Goal: Task Accomplishment & Management: Complete application form

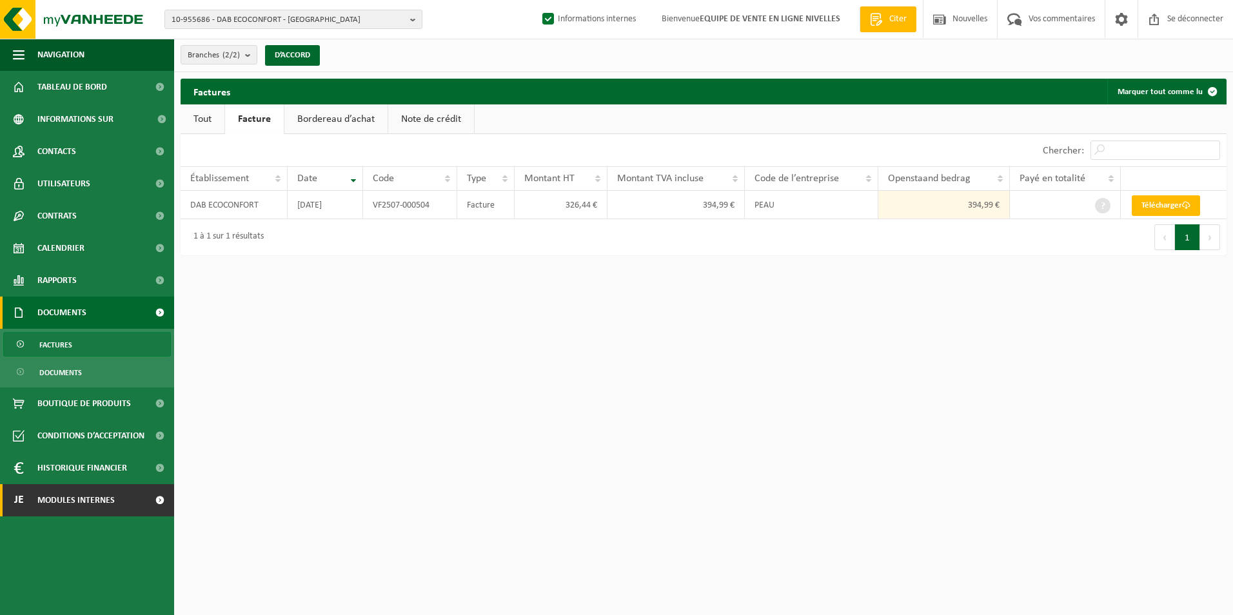
click at [59, 507] on span "Modules internes" at bounding box center [75, 500] width 77 height 32
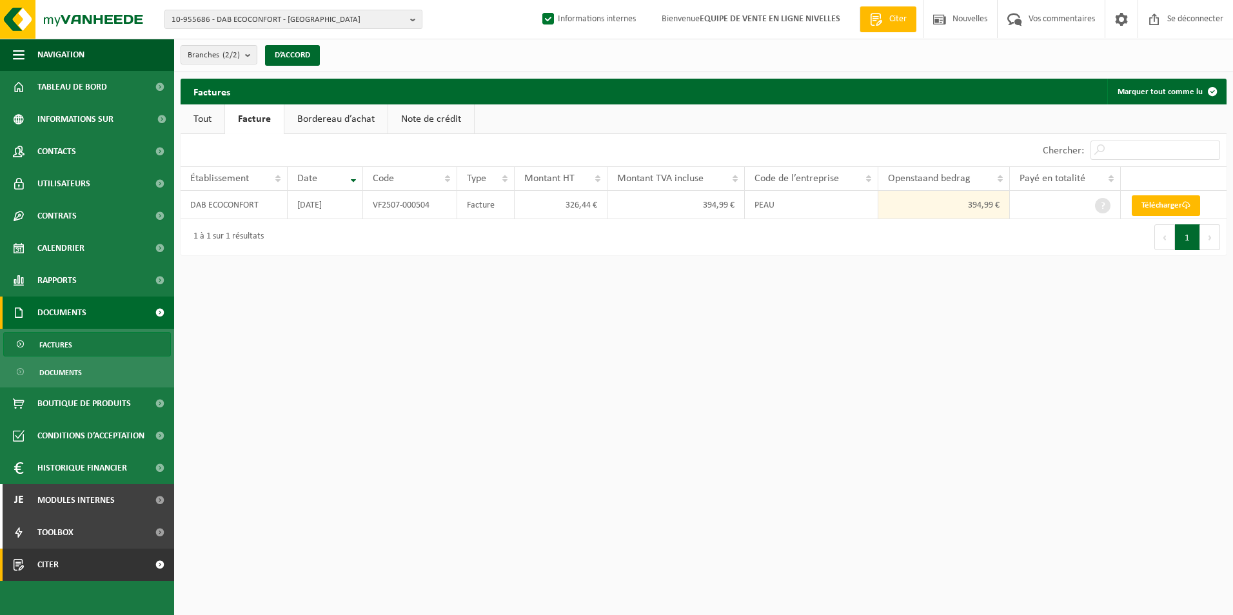
click at [46, 565] on span "Citer" at bounding box center [47, 565] width 21 height 32
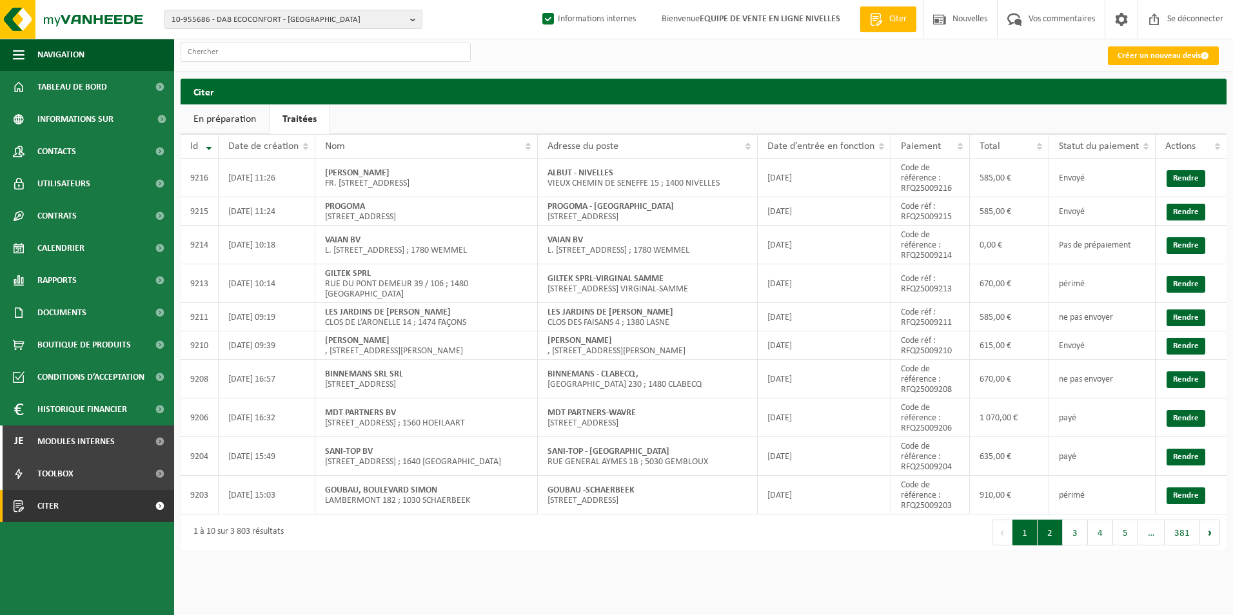
click at [1050, 521] on button "2" at bounding box center [1049, 533] width 25 height 26
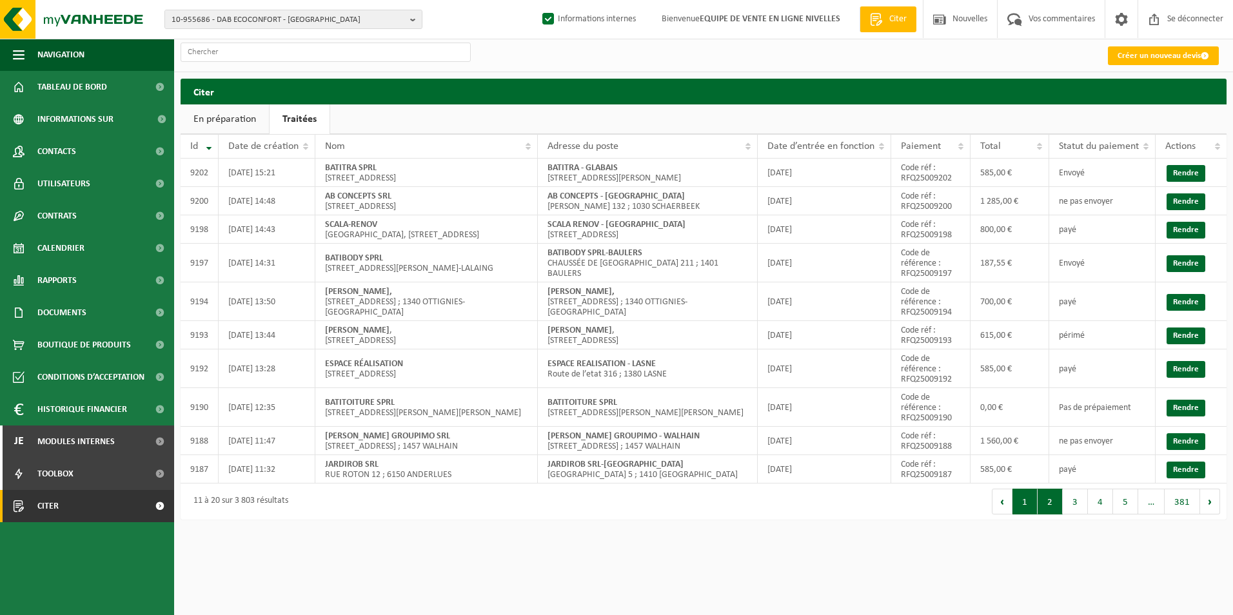
click at [1018, 505] on button "1" at bounding box center [1024, 502] width 25 height 26
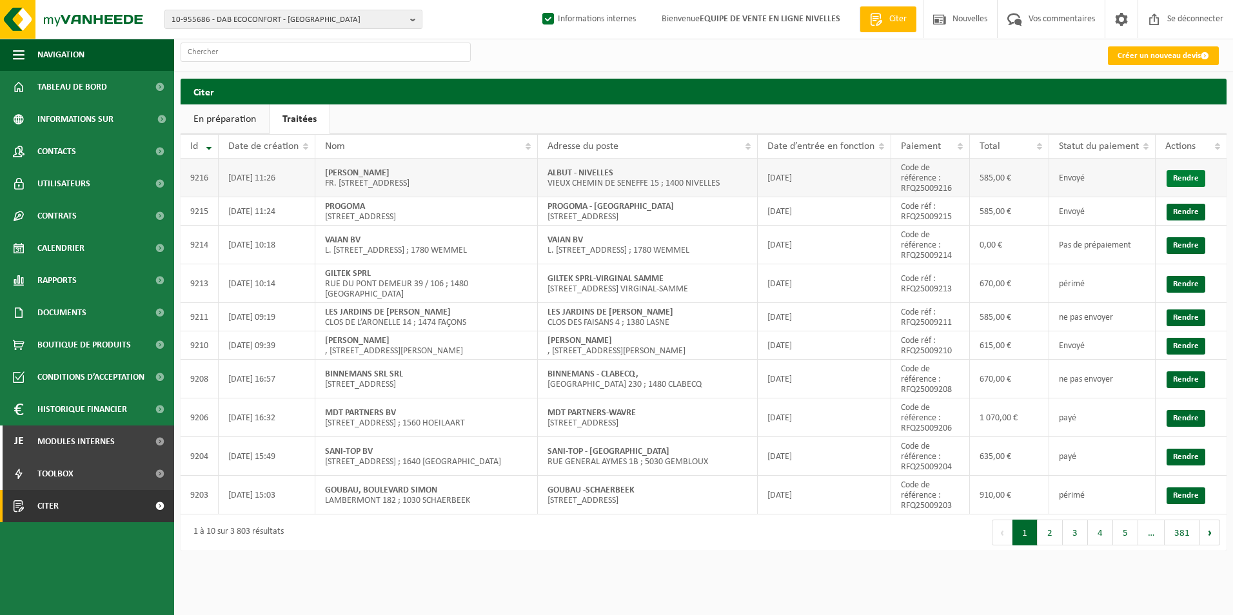
click at [1178, 179] on link "Rendre" at bounding box center [1185, 178] width 39 height 17
click at [1155, 57] on font "Créer un nouveau devis" at bounding box center [1158, 56] width 83 height 8
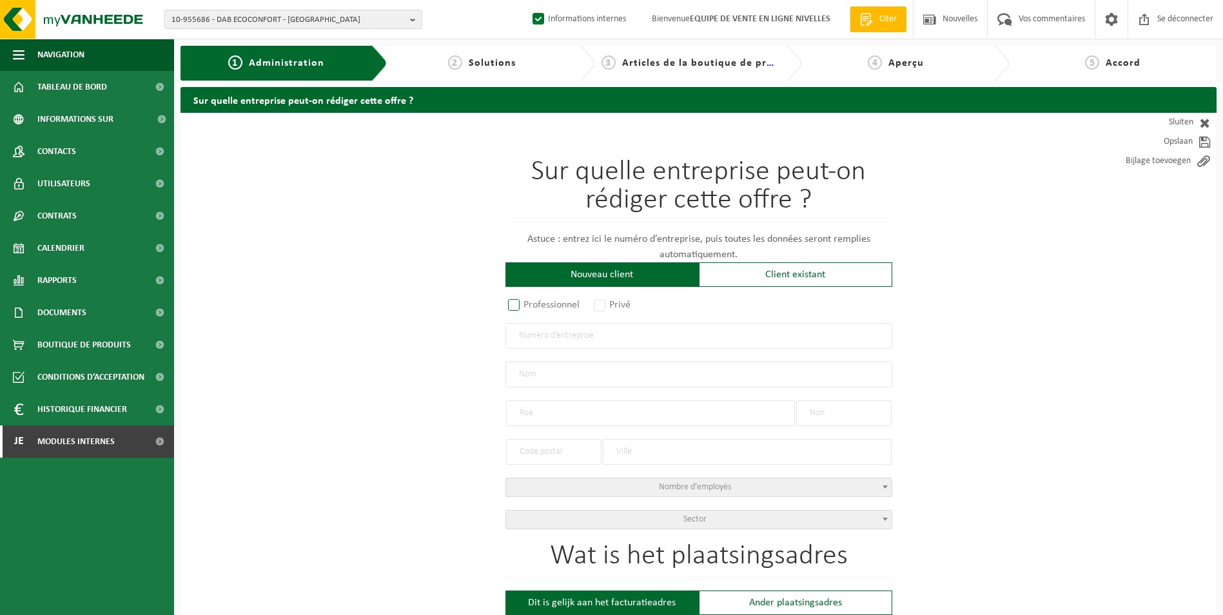
click at [540, 308] on label "Professionnel" at bounding box center [544, 305] width 78 height 18
click at [535, 308] on input "Professionnel" at bounding box center [531, 306] width 8 height 8
radio input "true"
click at [543, 338] on input "text" at bounding box center [698, 336] width 387 height 26
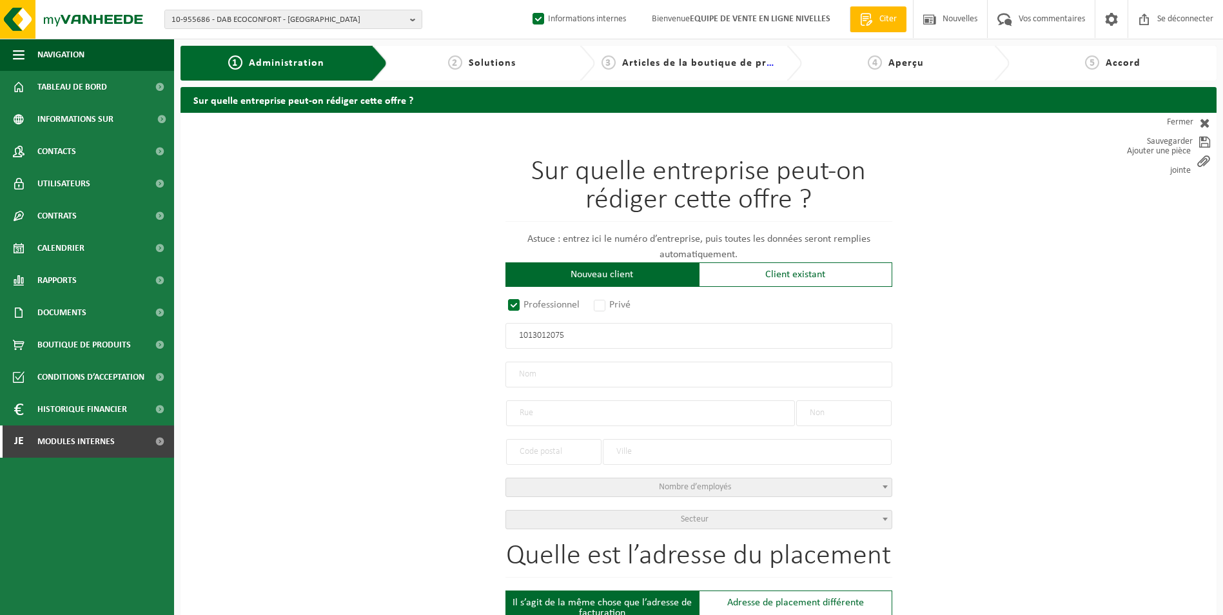
type input "1013012075"
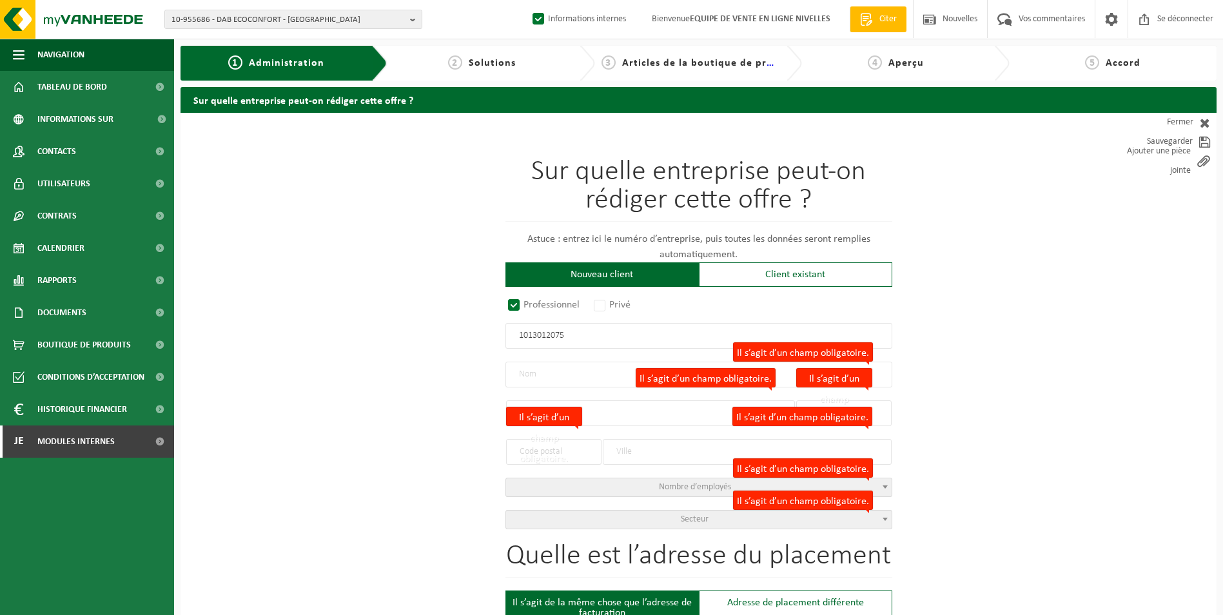
radio input "true"
type input "1013012075"
type input "SAGE EVENT SRL"
type input "VIEUX CHEMIN DE SENEFFE"
type input "15"
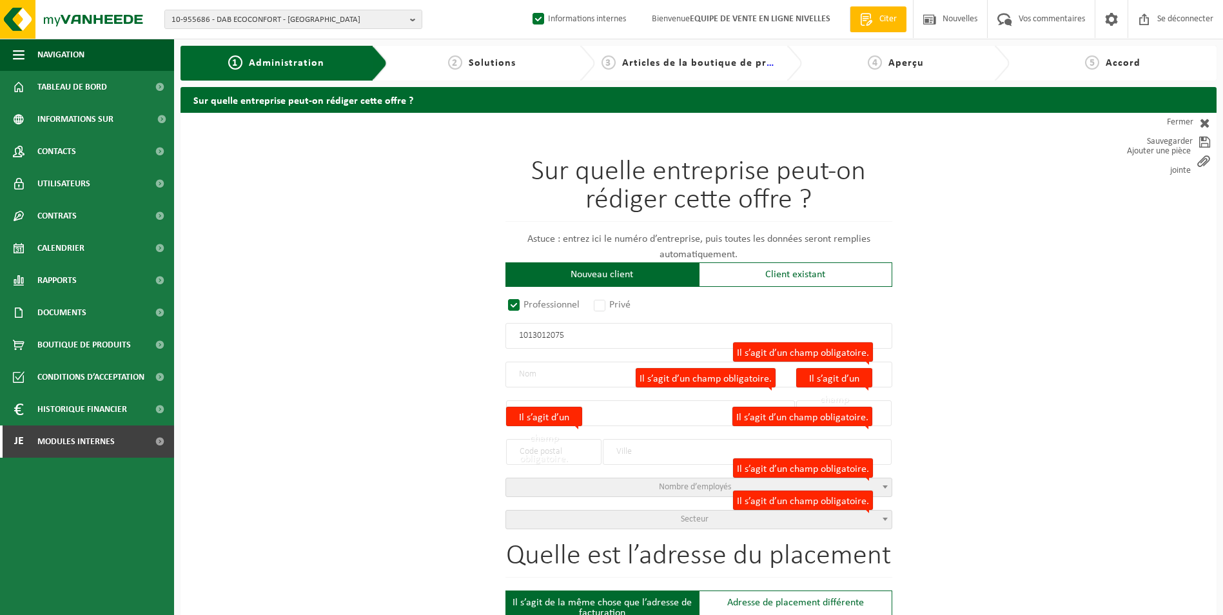
type input "1400"
type input "NIVELLES"
select select "D"
select select "NACE_8230"
type input "SAGE EVENT SRL"
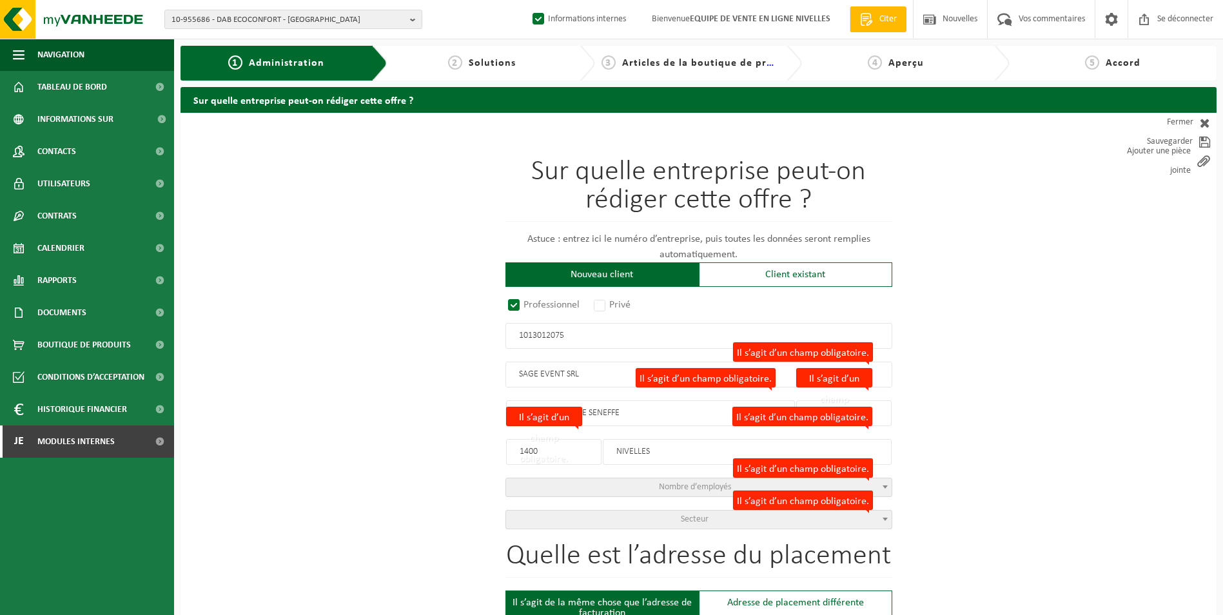
type input "VIEUX CHEMIN DE SENEFFE"
type input "15"
type input "1400"
type input "NIVELLES"
type input "2365420818"
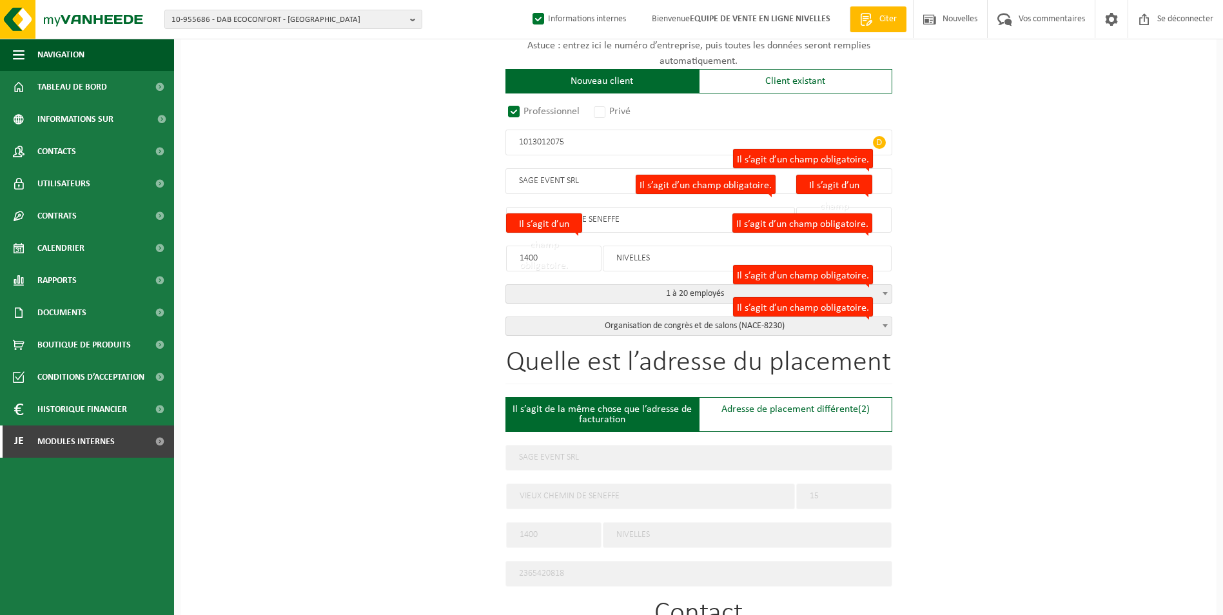
scroll to position [258, 0]
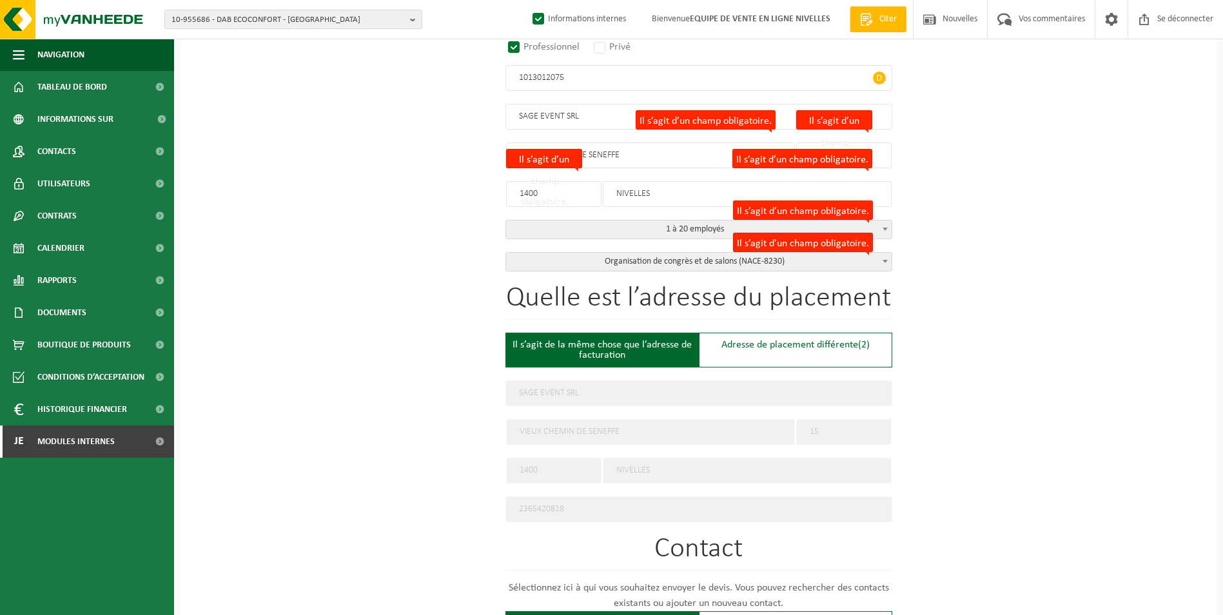
click at [622, 342] on div "Il s’agit de la même chose que l’adresse de facturation" at bounding box center [601, 350] width 193 height 35
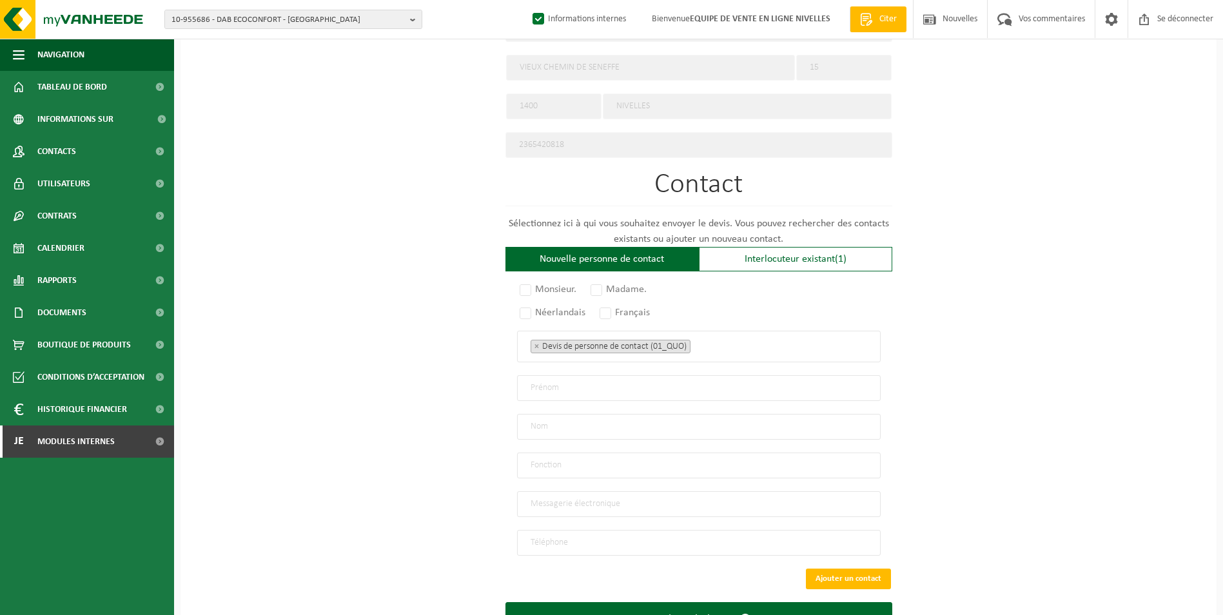
scroll to position [645, 0]
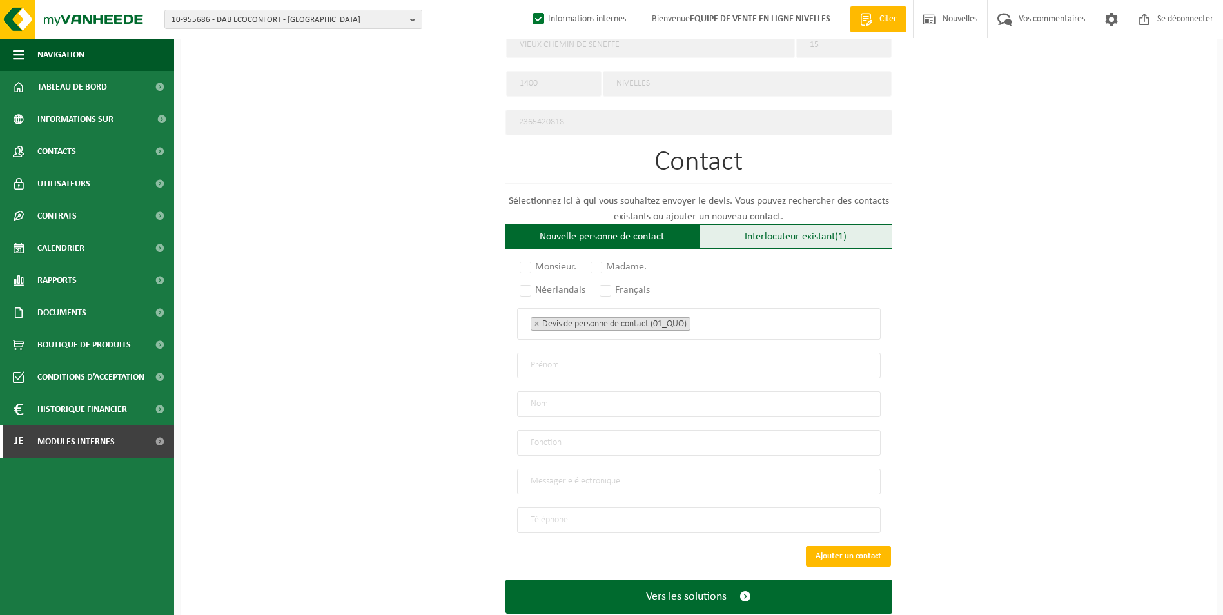
click at [754, 235] on font "Interlocuteur existant" at bounding box center [790, 236] width 90 height 10
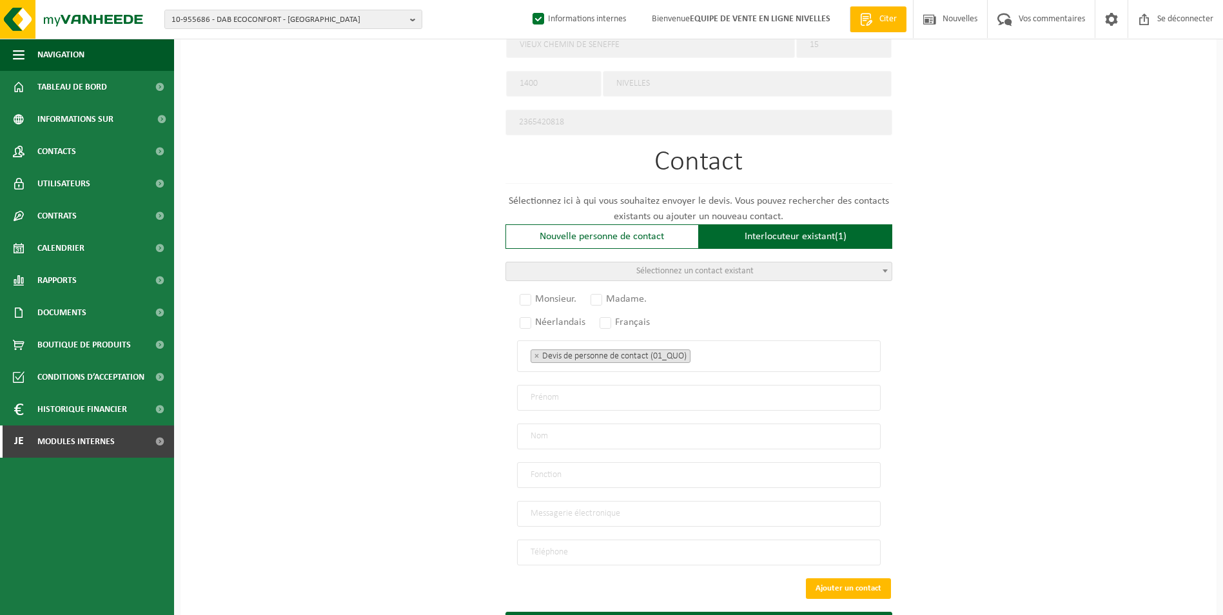
click at [667, 266] on span "Sélectionnez un contact existant" at bounding box center [694, 271] width 117 height 10
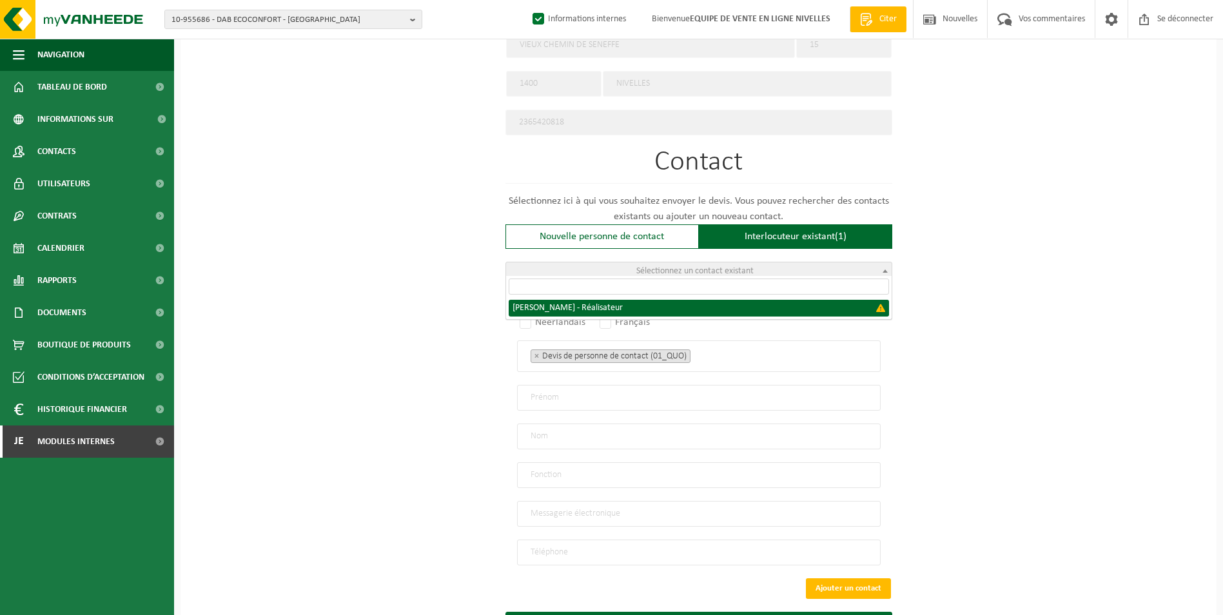
select select "{"code":"","firstname":"GERALD HENRI RAYMOND","surname":"LEROY","gender":"Unkno…"
type input "GERALD HENRI RAYMOND"
type input "LEROY"
type input "Director"
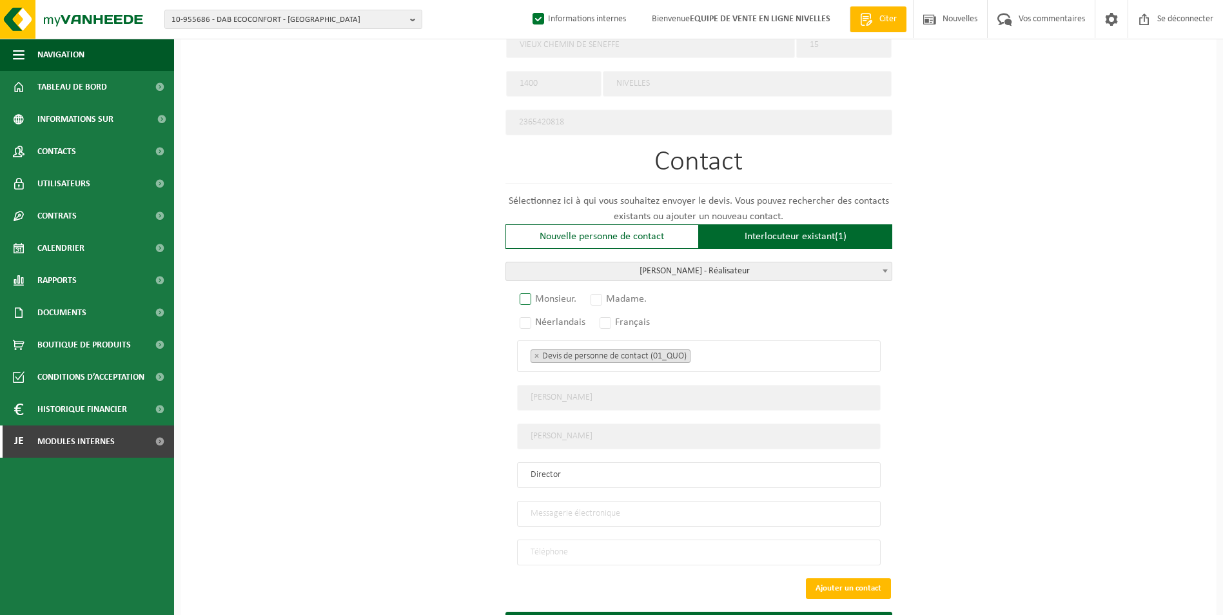
click at [525, 297] on label "Monsieur." at bounding box center [548, 299] width 63 height 18
radio input "true"
click at [600, 318] on label "Français" at bounding box center [625, 322] width 57 height 18
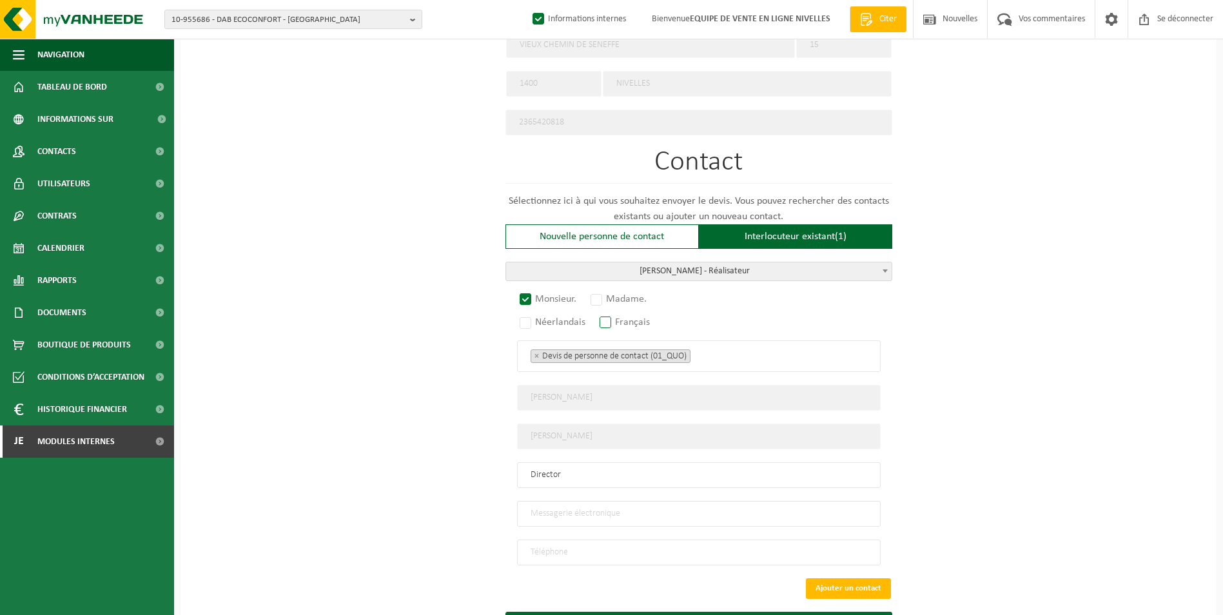
radio input "true"
click at [722, 349] on ul "× Devis de personne de contact (01_QUO)" at bounding box center [699, 355] width 337 height 17
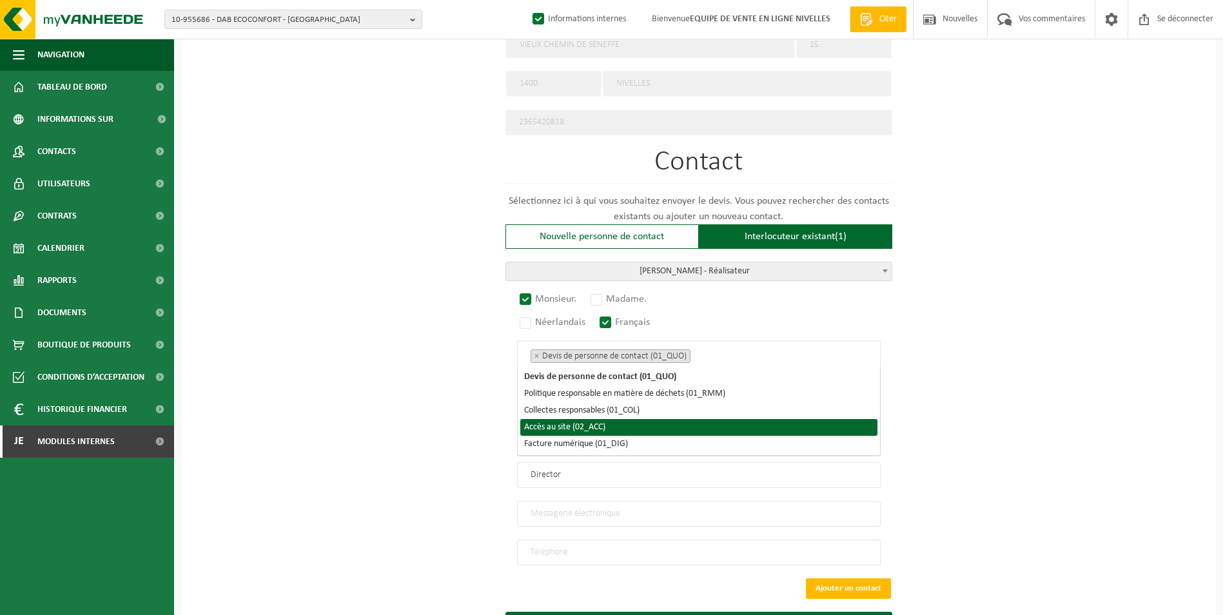
click at [600, 428] on li "Accès au site (02_ACC)" at bounding box center [698, 427] width 357 height 17
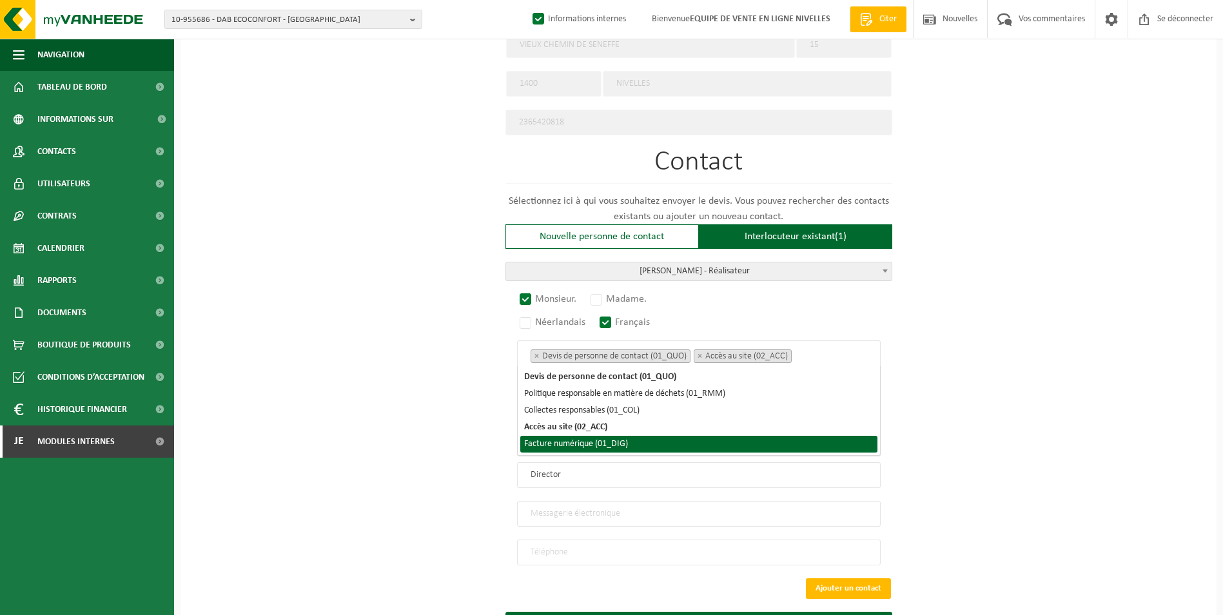
click at [591, 451] on li "Facture numérique (01_DIG)" at bounding box center [698, 444] width 357 height 17
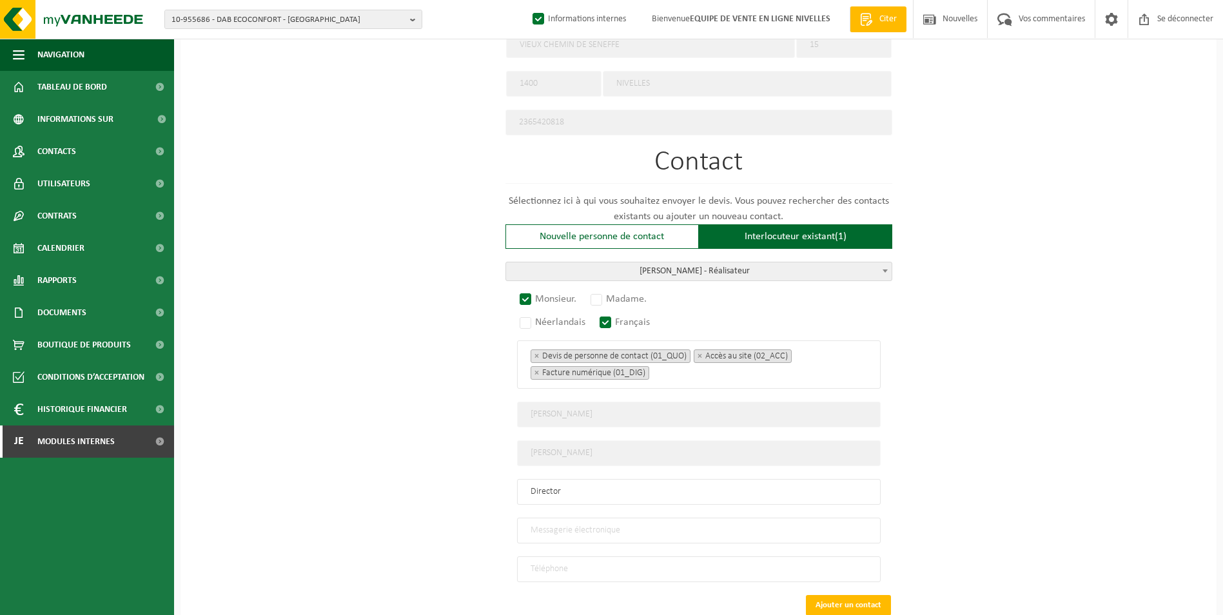
click at [578, 529] on input "email" at bounding box center [699, 531] width 364 height 26
type input "gerald@sageevent.be"
click at [562, 565] on input "tel" at bounding box center [699, 569] width 364 height 26
type input "+32 476 39 29 67"
click at [852, 595] on button "Ajouter un contact" at bounding box center [848, 605] width 85 height 21
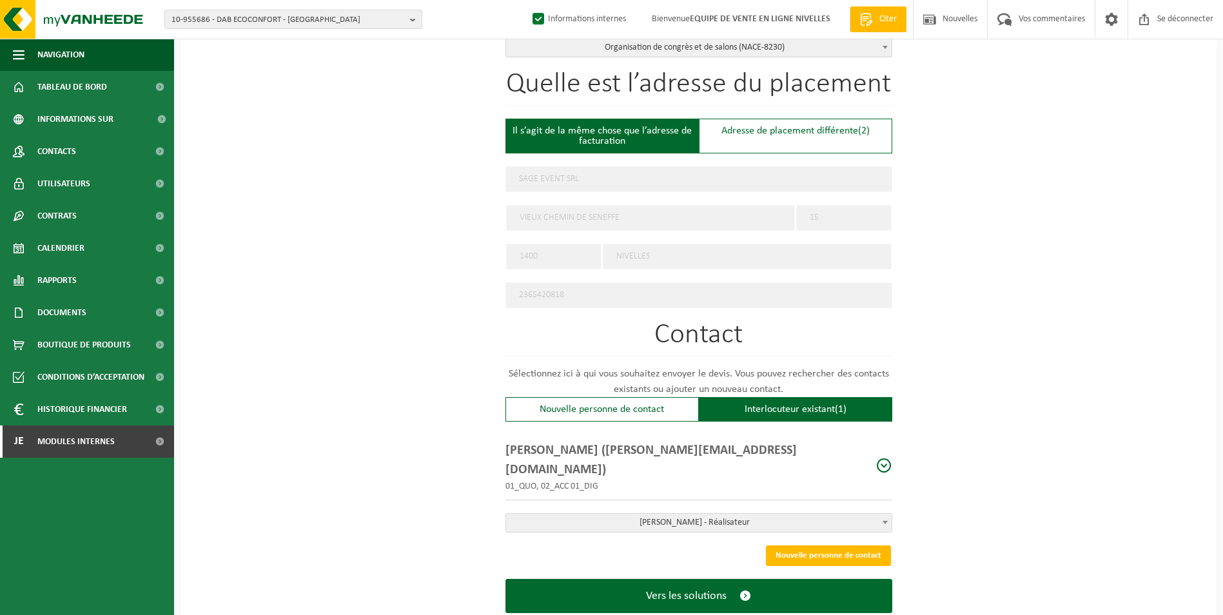
scroll to position [484, 0]
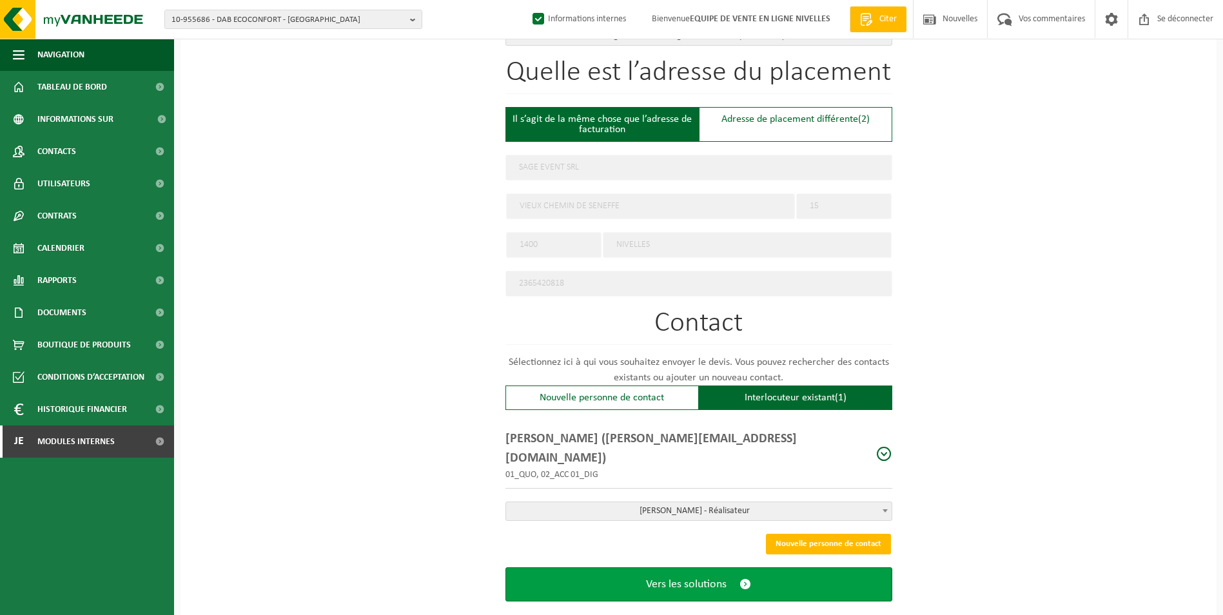
click at [676, 567] on button "Vers les solutions" at bounding box center [698, 584] width 387 height 34
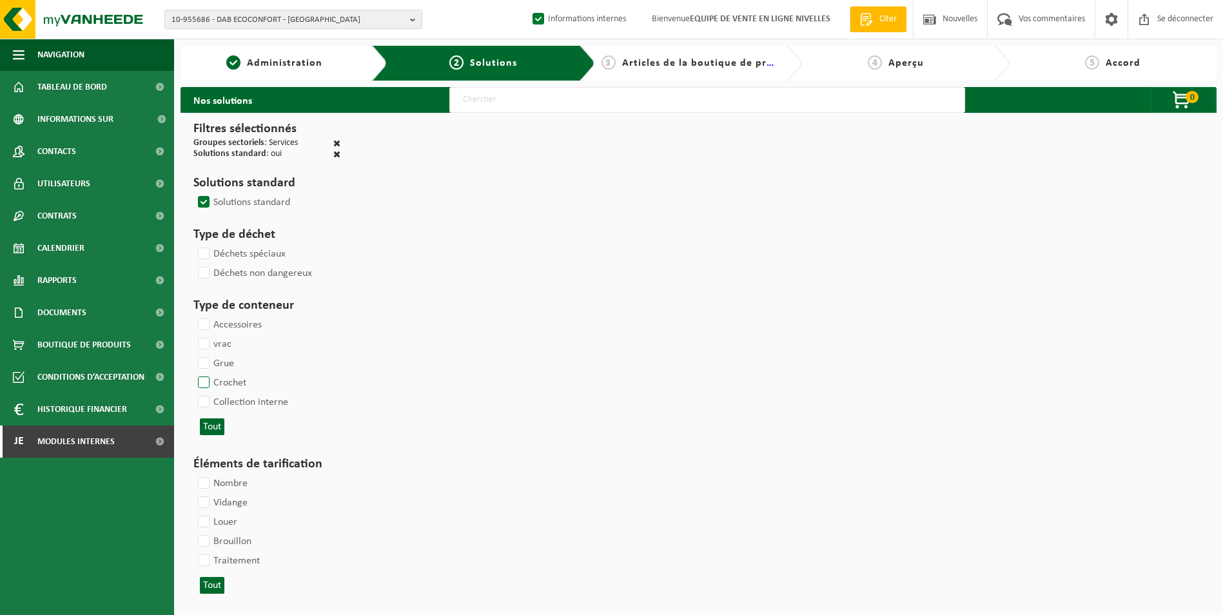
click at [204, 383] on label "Crochet" at bounding box center [220, 382] width 51 height 19
click at [193, 373] on input "Crochet" at bounding box center [193, 373] width 1 height 1
checkbox input "true"
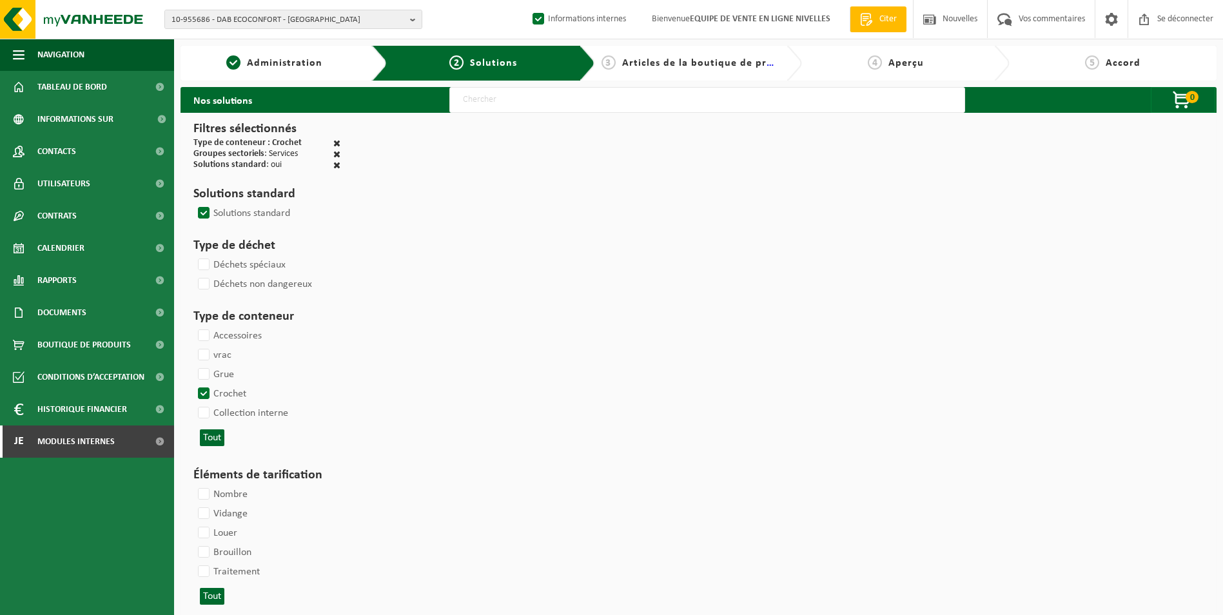
select select
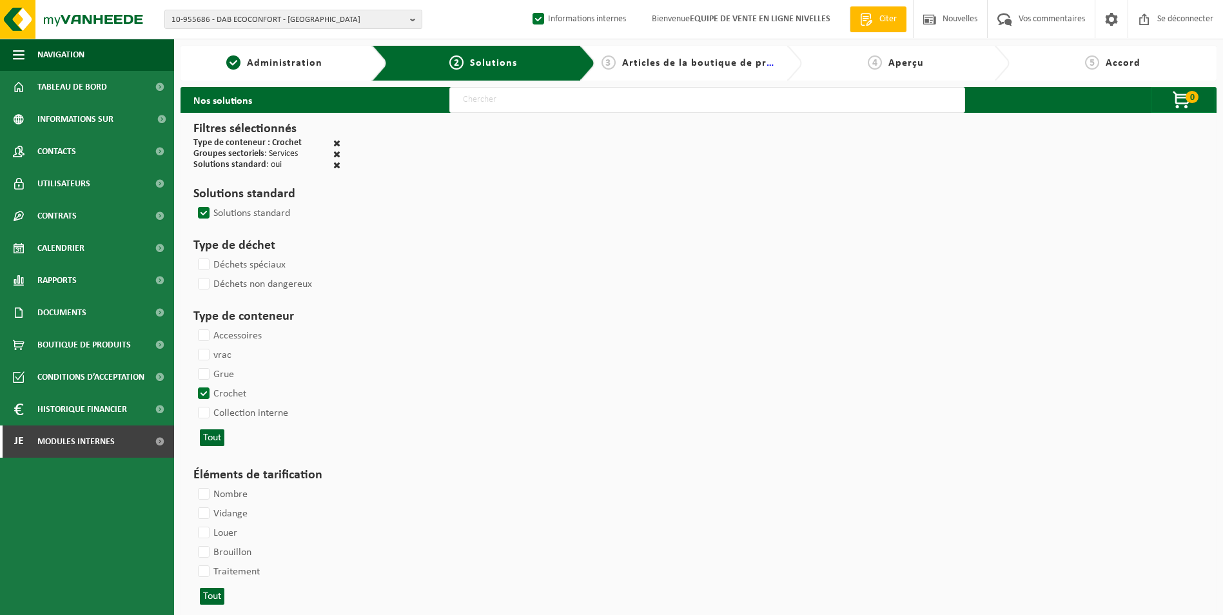
select select
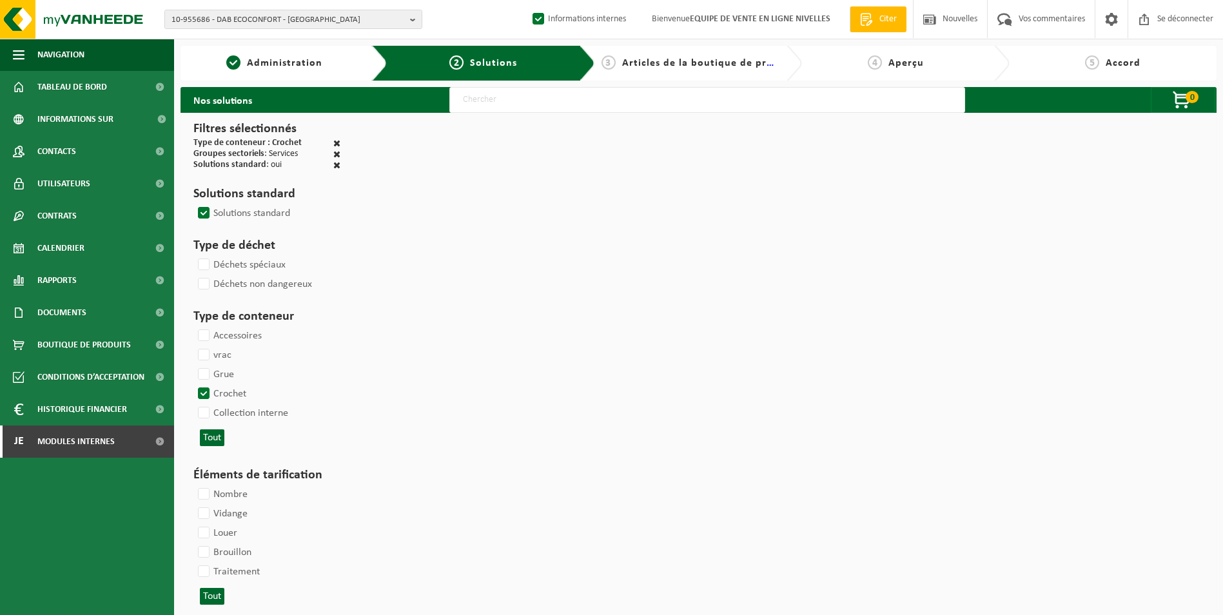
select select
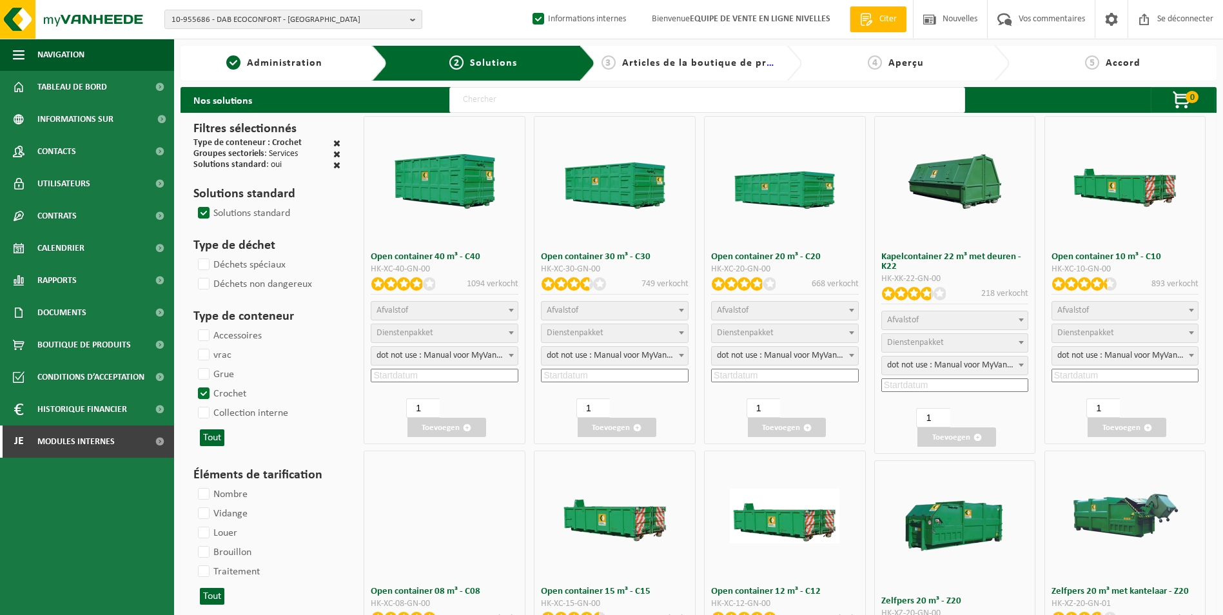
select select
select select "25"
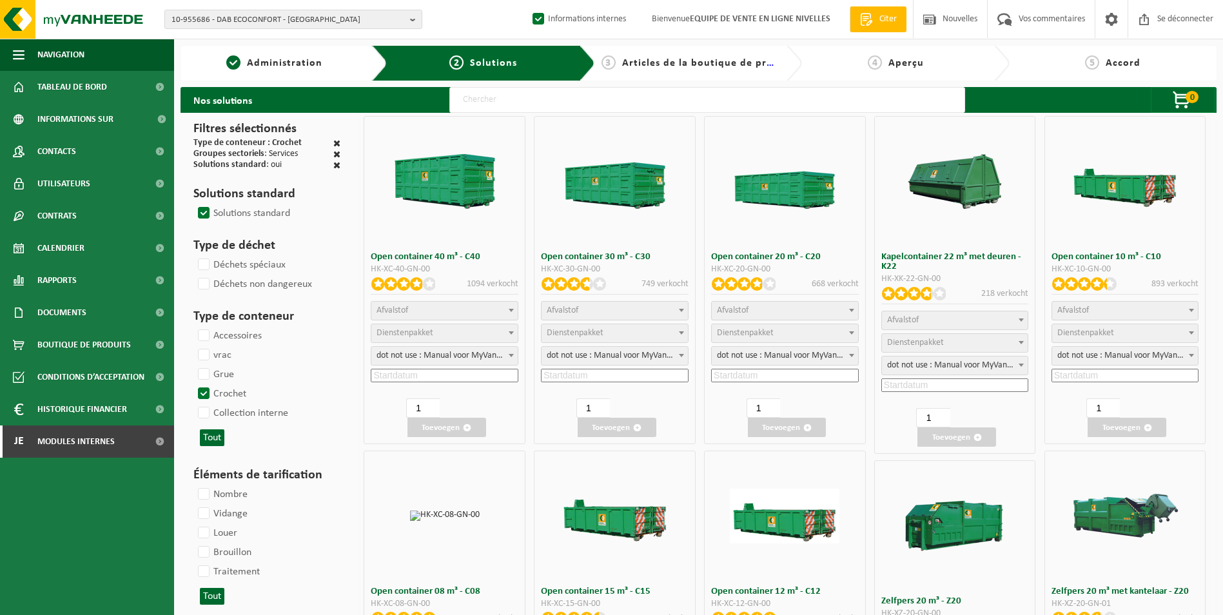
select select "197"
select select "25"
select select "8"
select select "25"
select select "7"
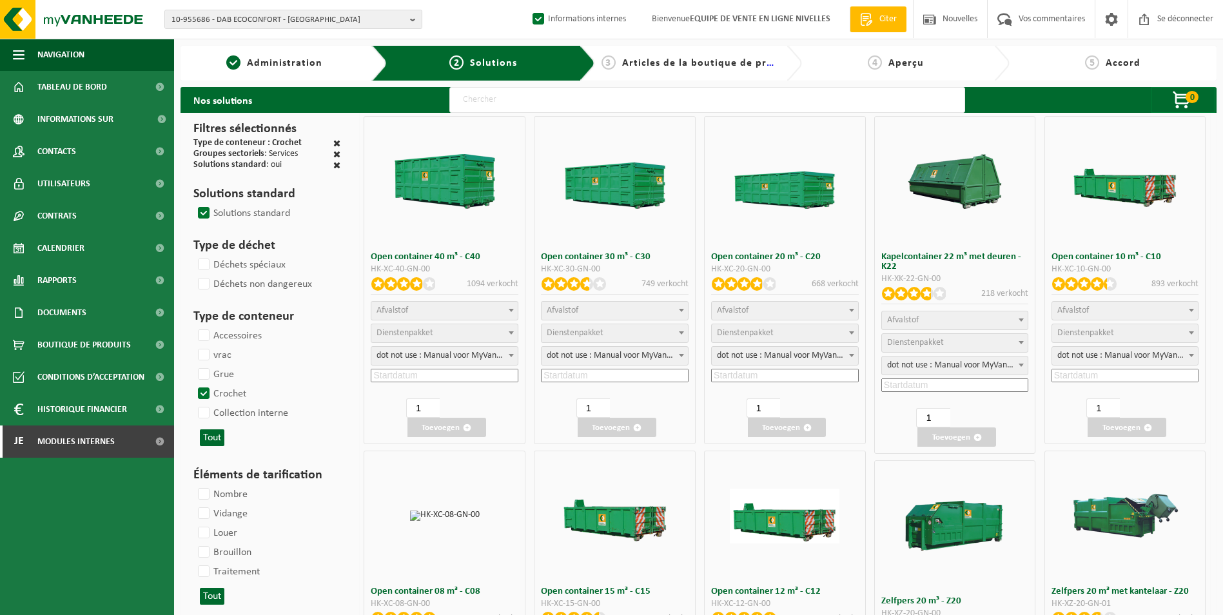
select select "25"
select select "7"
select select "25"
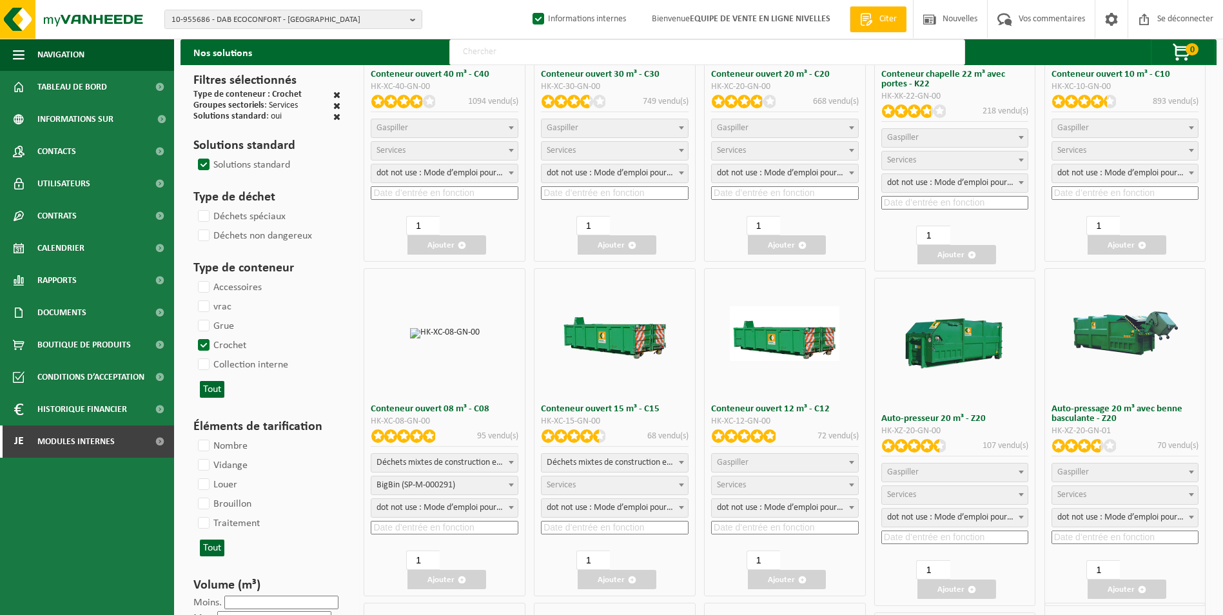
scroll to position [193, 0]
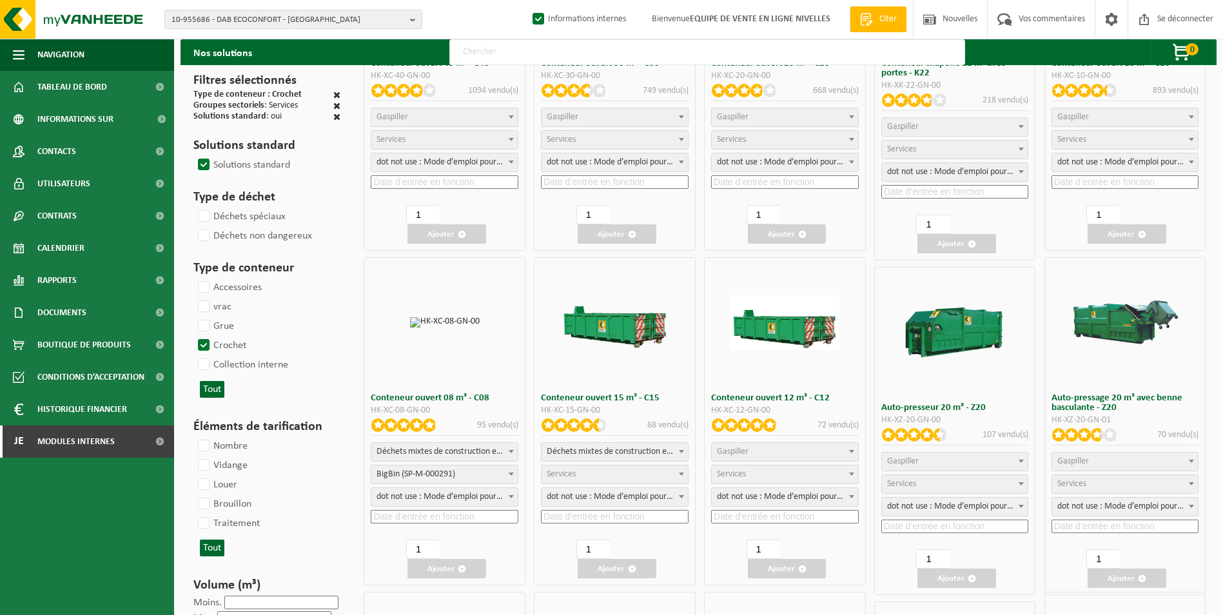
click at [455, 454] on span "Déchets mixtes de construction et de démolition (inertes et non inertes)" at bounding box center [444, 452] width 146 height 18
select select
select select "197"
select select "25"
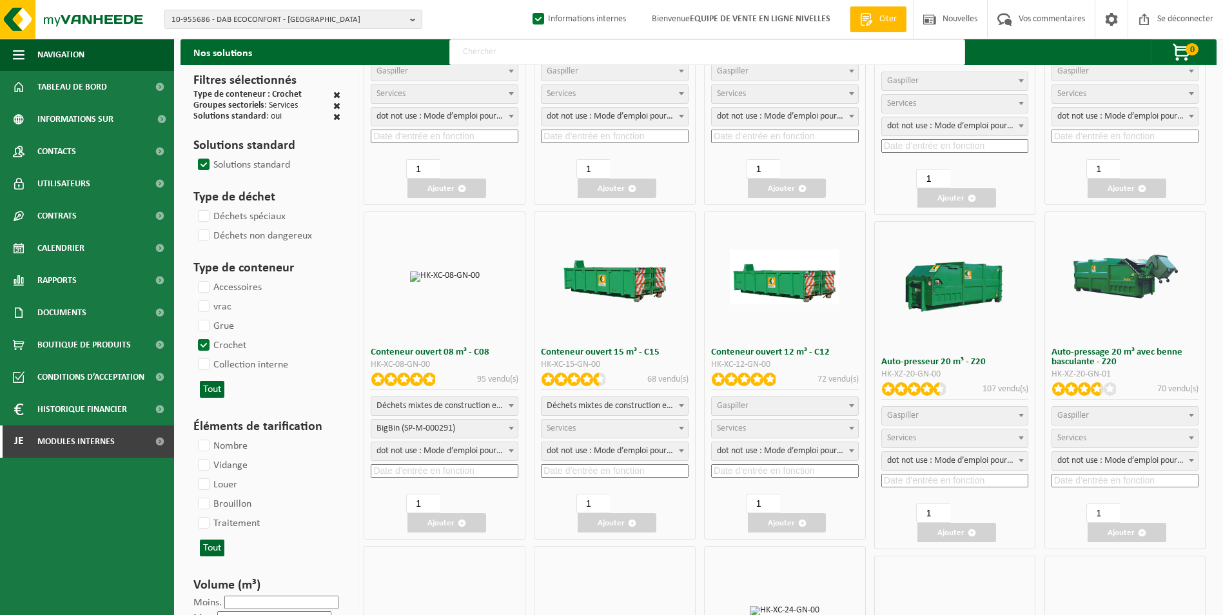
scroll to position [322, 0]
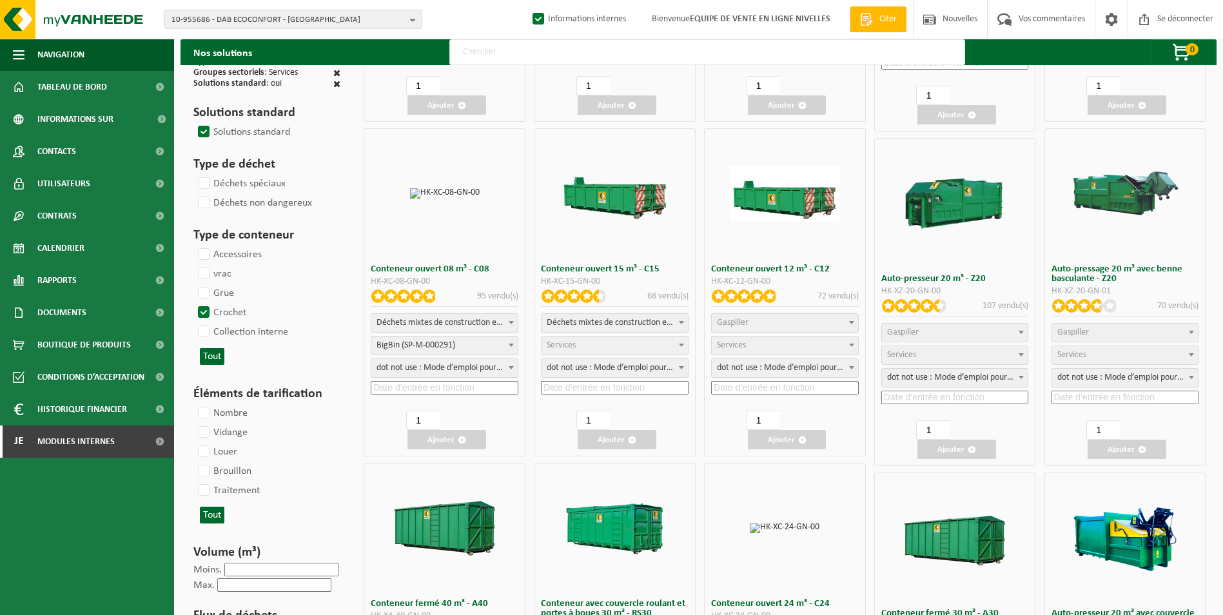
click at [456, 384] on input at bounding box center [445, 388] width 148 height 14
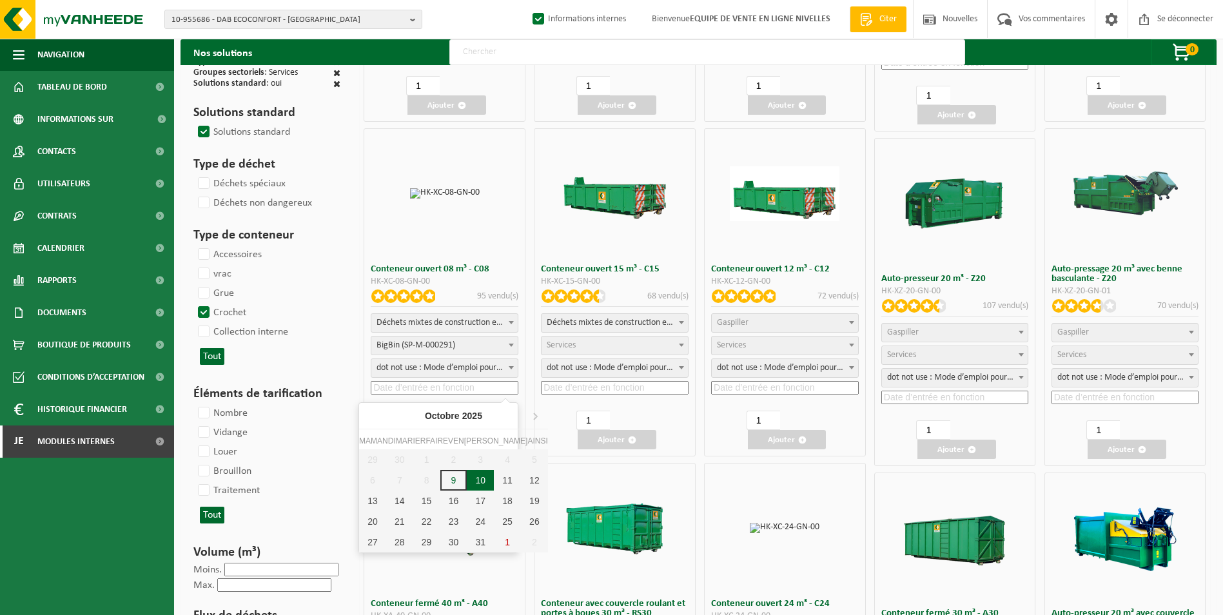
click at [467, 478] on div "10" at bounding box center [480, 480] width 27 height 21
type input "2025-10-10"
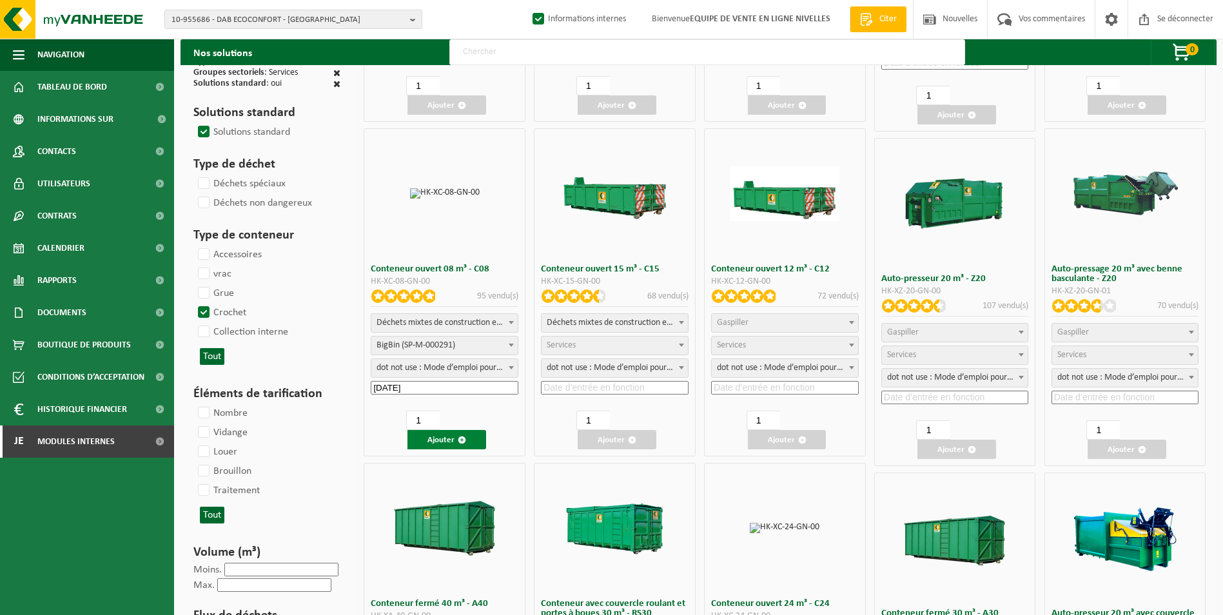
click at [428, 442] on font "Ajouter" at bounding box center [440, 440] width 27 height 8
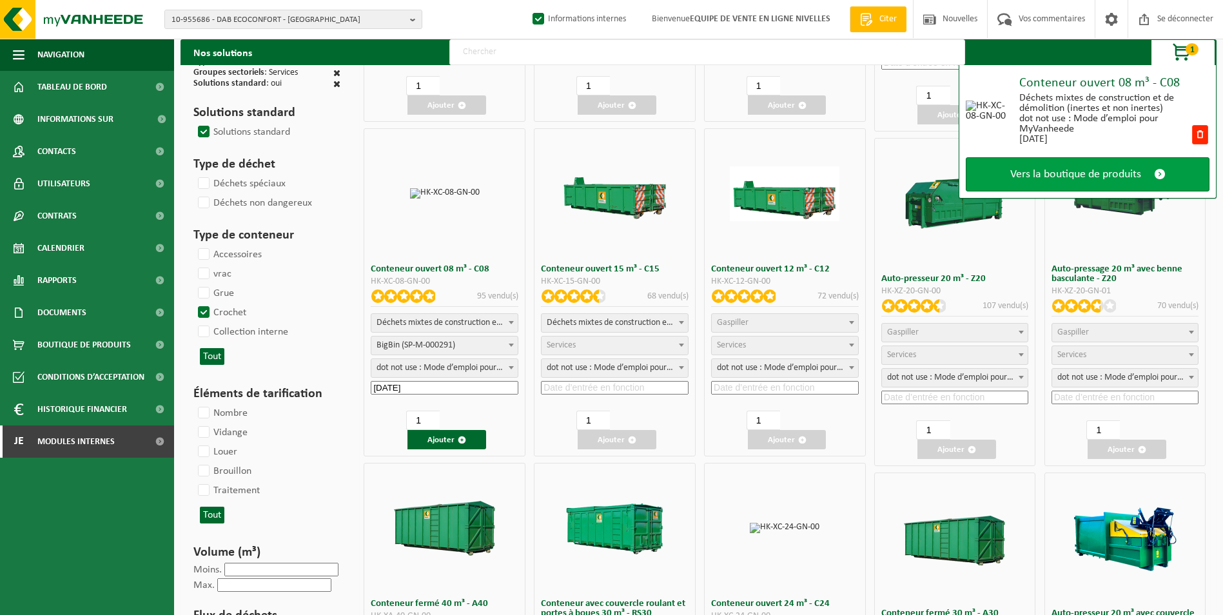
click at [1058, 176] on span "Vers la boutique de produits" at bounding box center [1075, 175] width 131 height 14
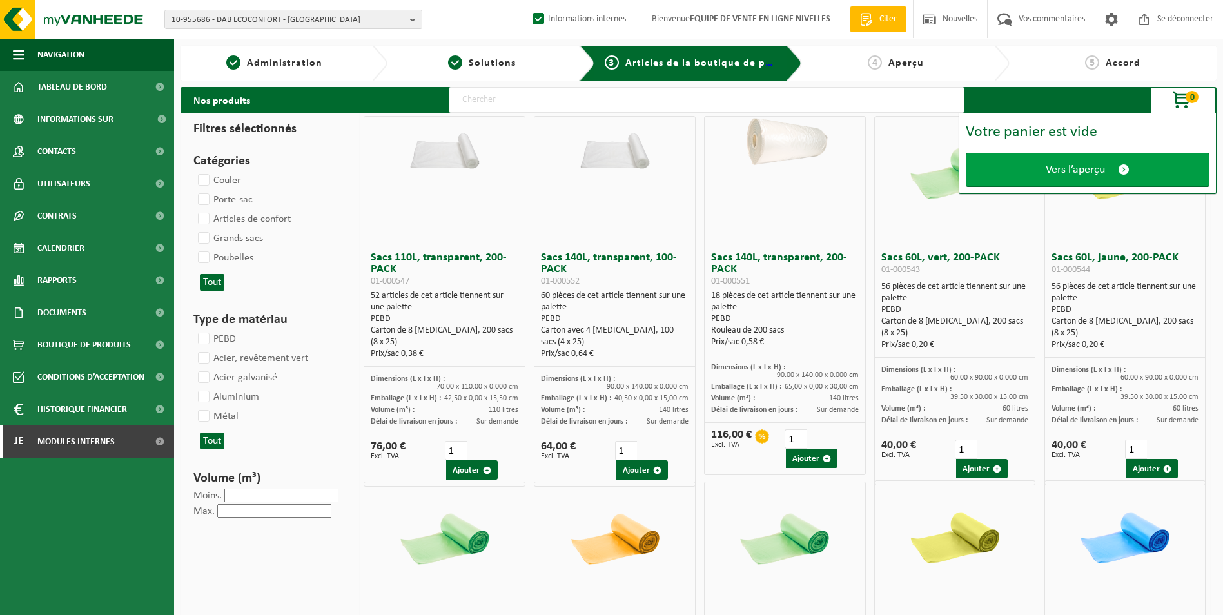
click at [1052, 169] on span "Vers l’aperçu" at bounding box center [1075, 170] width 59 height 14
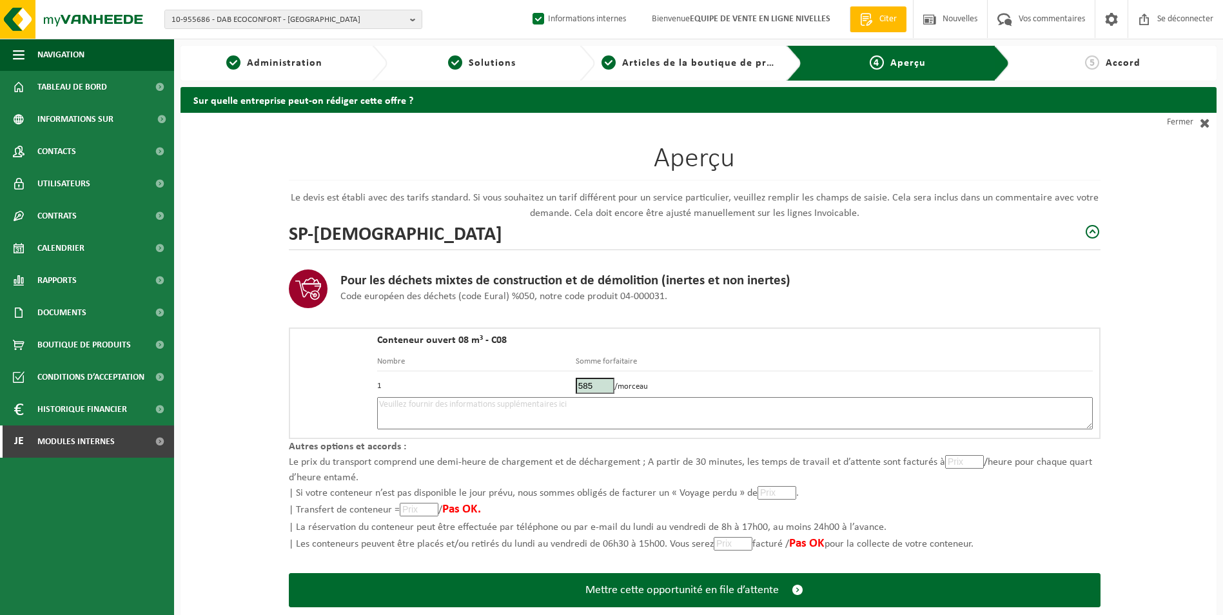
click at [422, 407] on textarea at bounding box center [735, 413] width 716 height 32
paste textarea "10/10 - 09/10 OK - MELANGE - PLACER LE CTNR DANS LA COUR DU PROPRIETAIRE - EN M…"
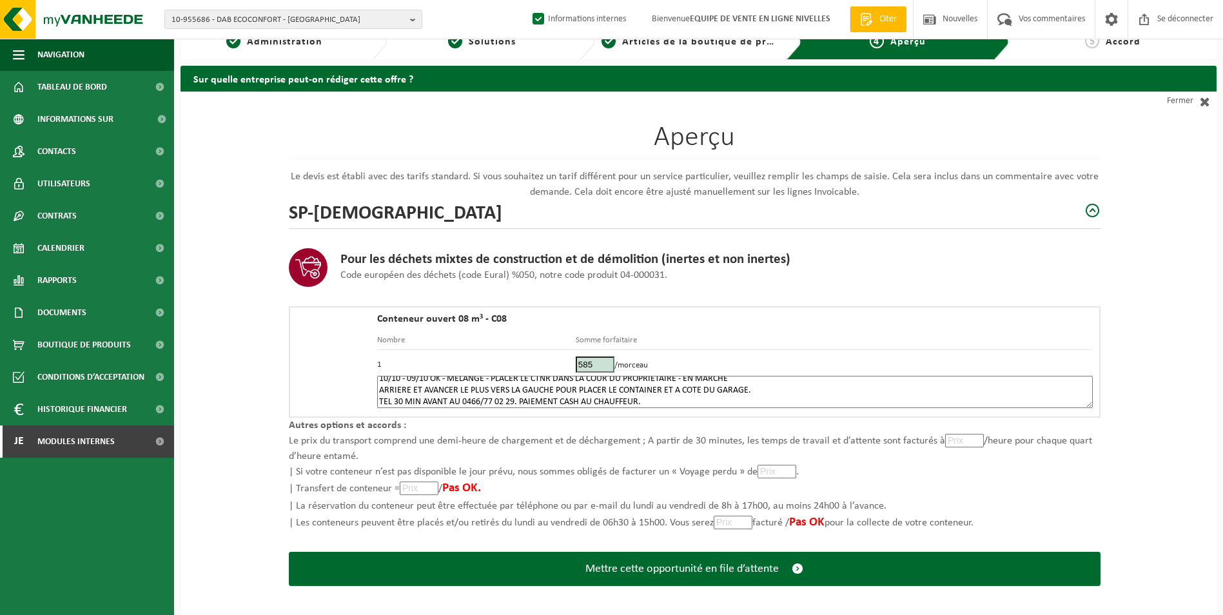
scroll to position [30, 0]
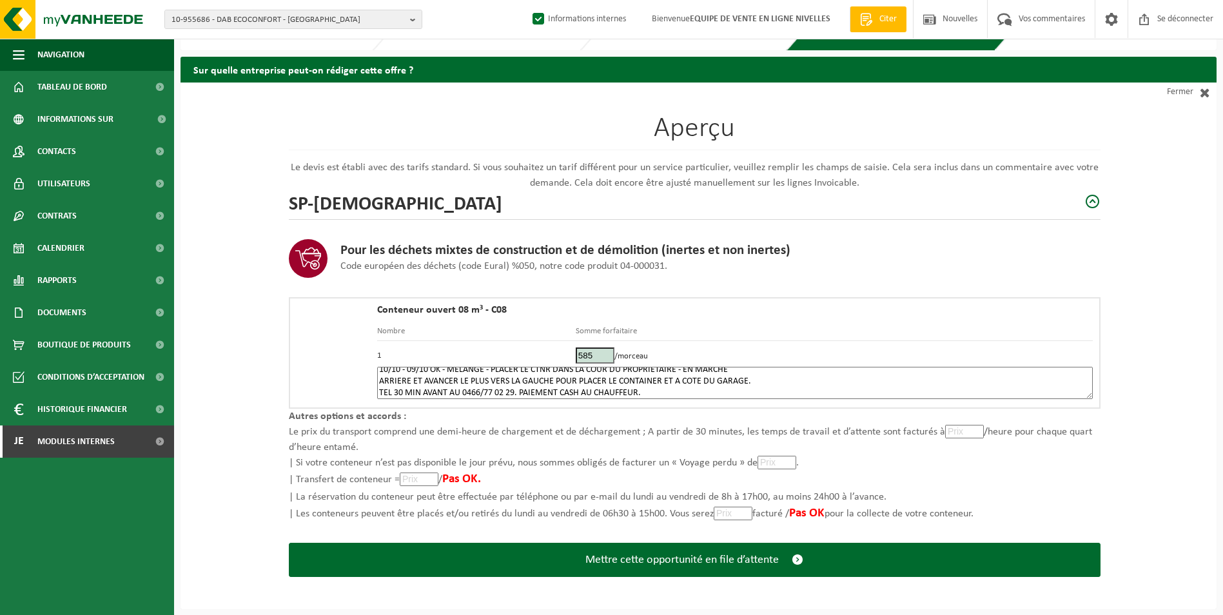
drag, startPoint x: 651, startPoint y: 395, endPoint x: 518, endPoint y: 399, distance: 133.5
click at [518, 399] on div "Conteneur ouvert 08 m³ - C08 Nombre Somme forfaitaire 1 585 /morceau 10/10 - 09…" at bounding box center [735, 353] width 716 height 96
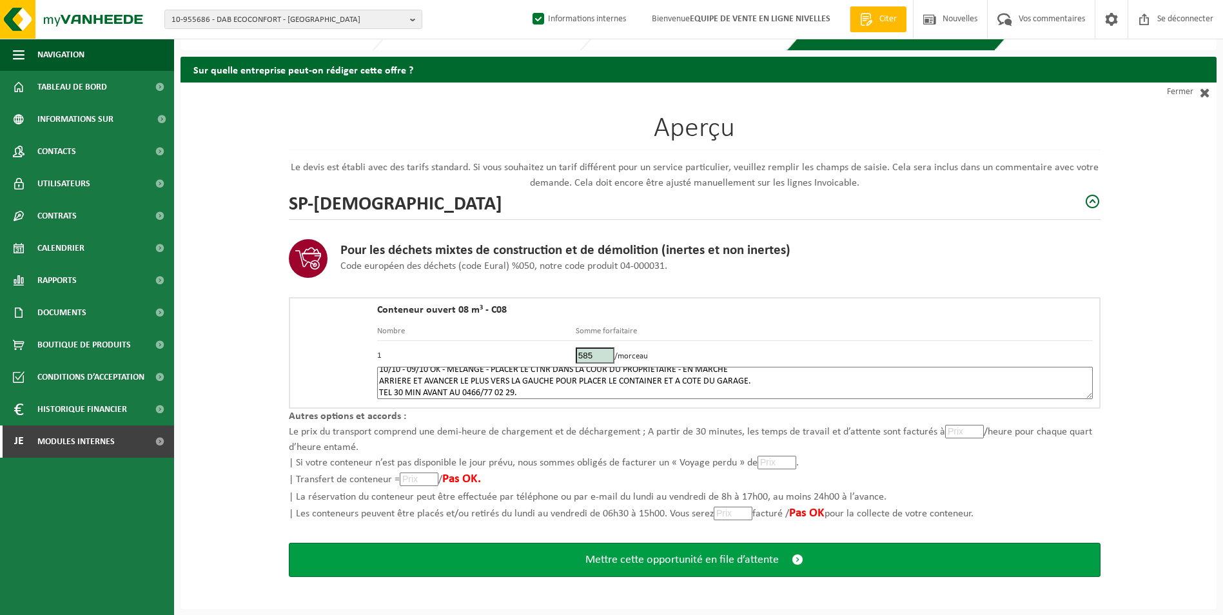
type textarea "10/10 - 09/10 OK - MELANGE - PLACER LE CTNR DANS LA COUR DU PROPRIETAIRE - EN M…"
click at [627, 560] on span "Mettre cette opportunité en file d’attente" at bounding box center [681, 560] width 193 height 14
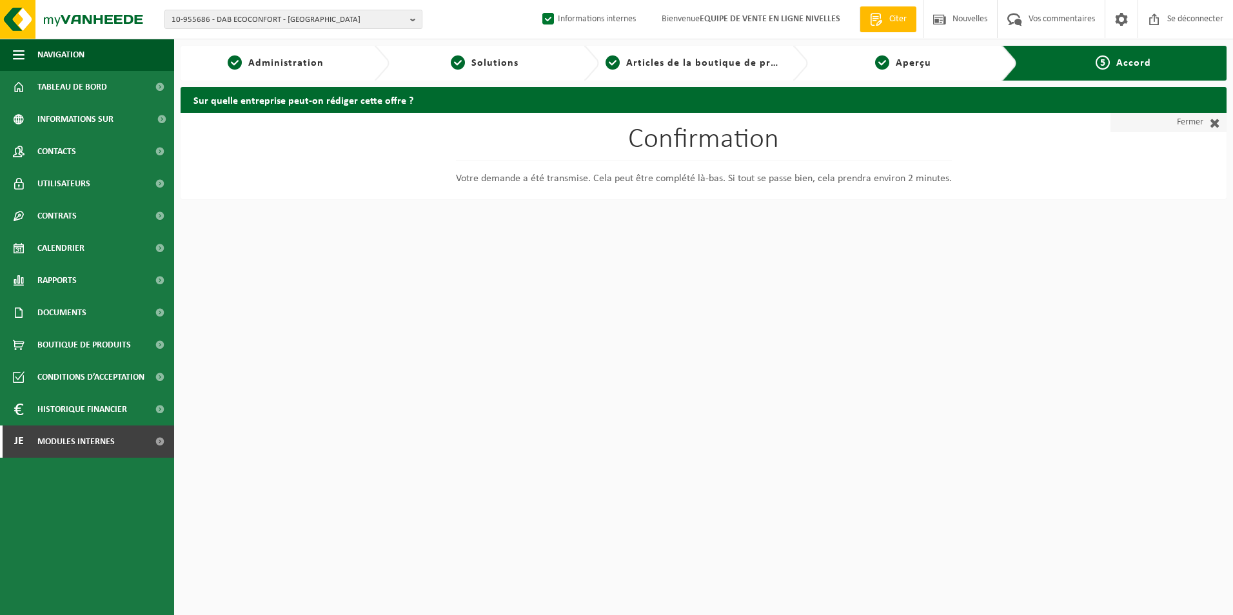
click at [1197, 120] on font "Fermer" at bounding box center [1190, 122] width 26 height 19
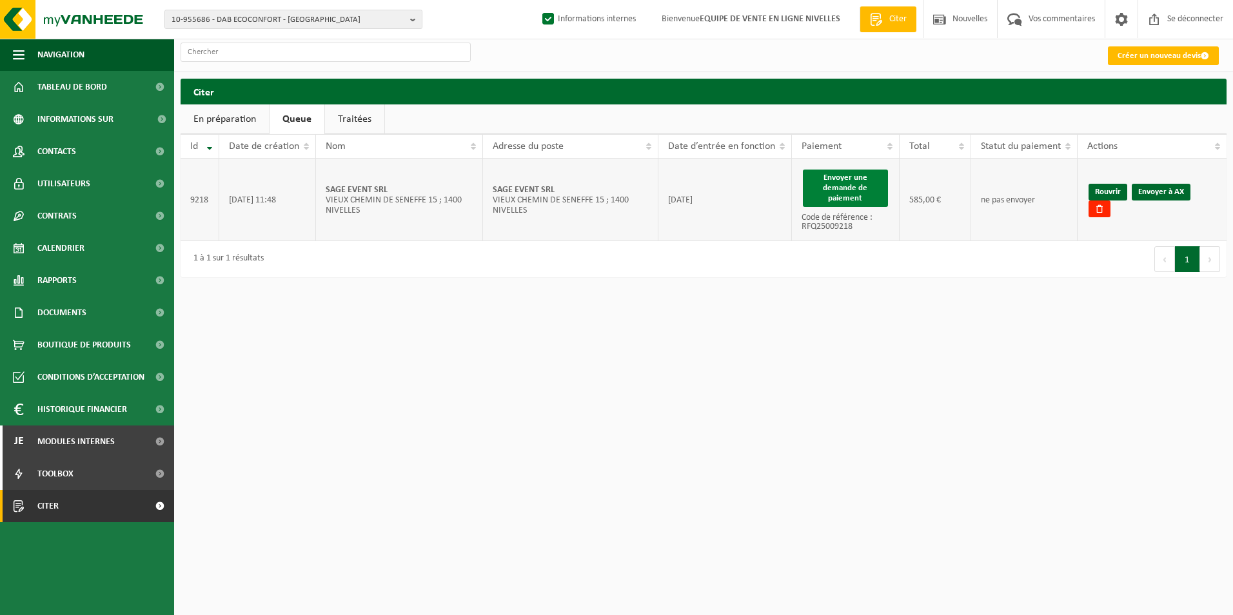
click at [837, 193] on button "Envoyer une demande de paiement" at bounding box center [845, 188] width 85 height 37
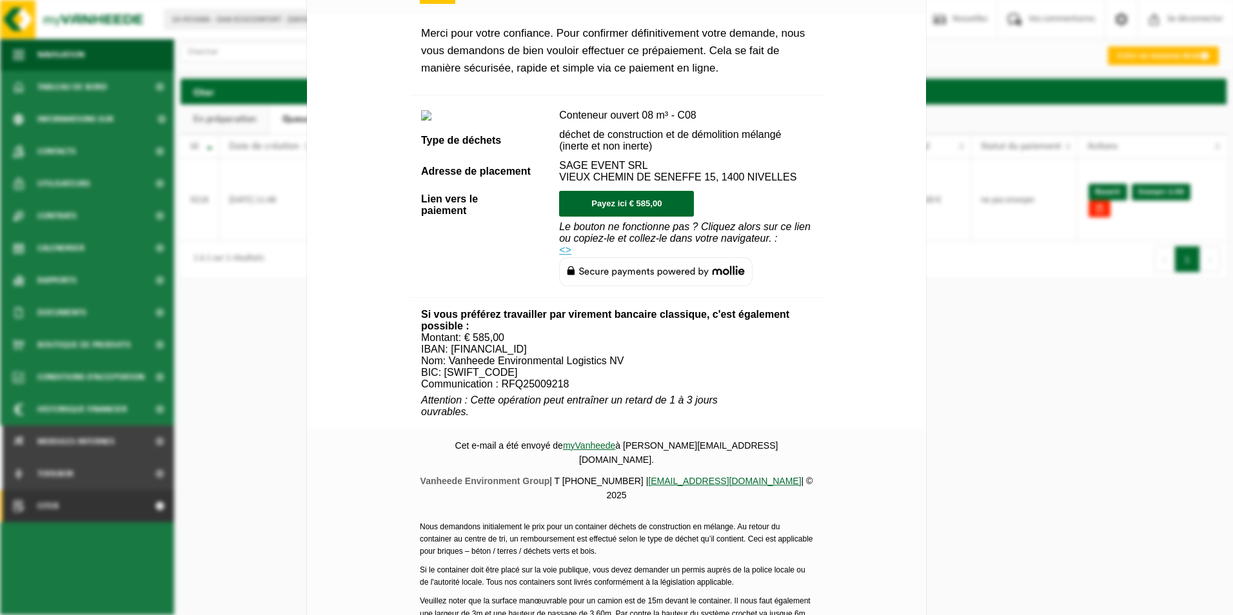
scroll to position [440, 0]
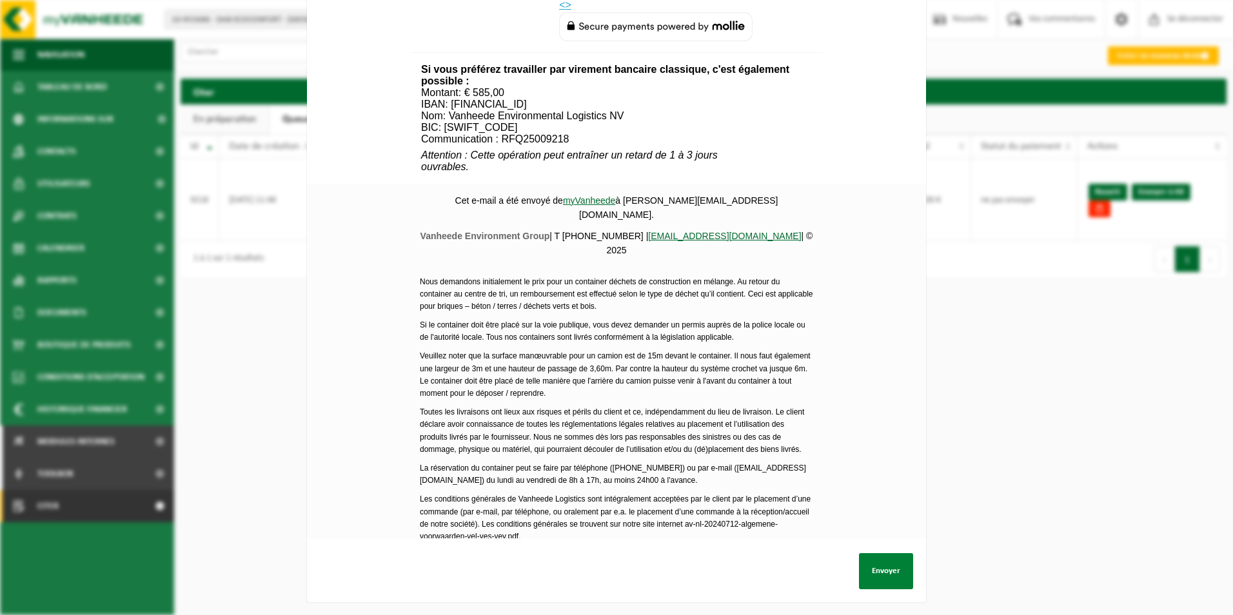
click at [885, 560] on button "Envoyer" at bounding box center [886, 571] width 54 height 36
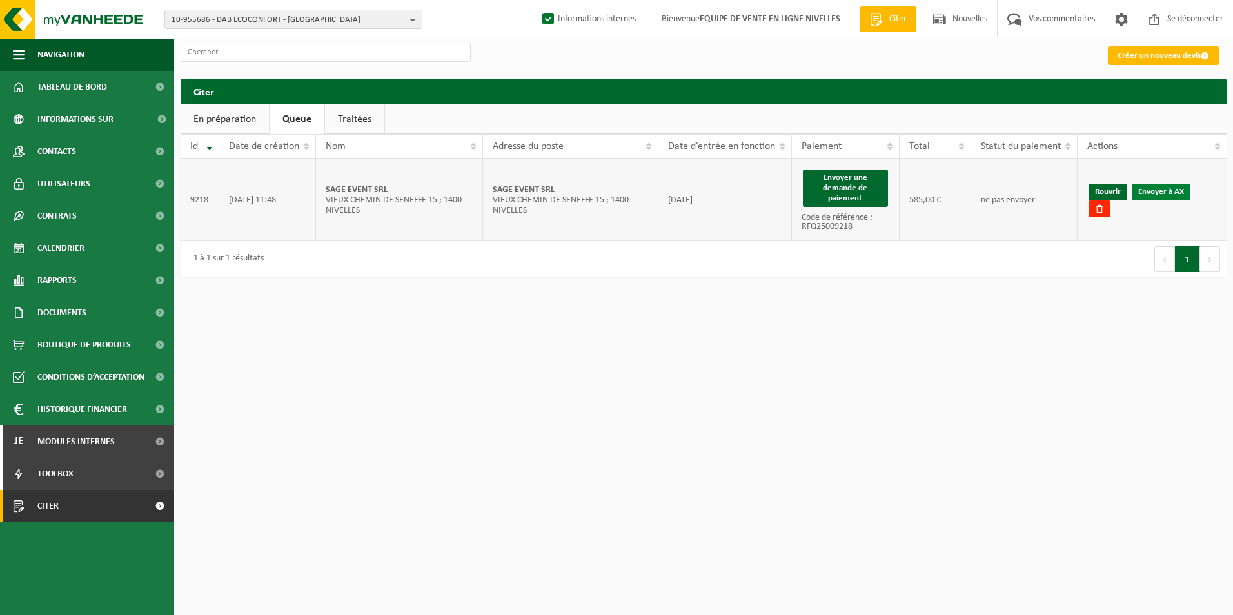
click at [1169, 190] on link "Envoyer à AX" at bounding box center [1160, 192] width 59 height 17
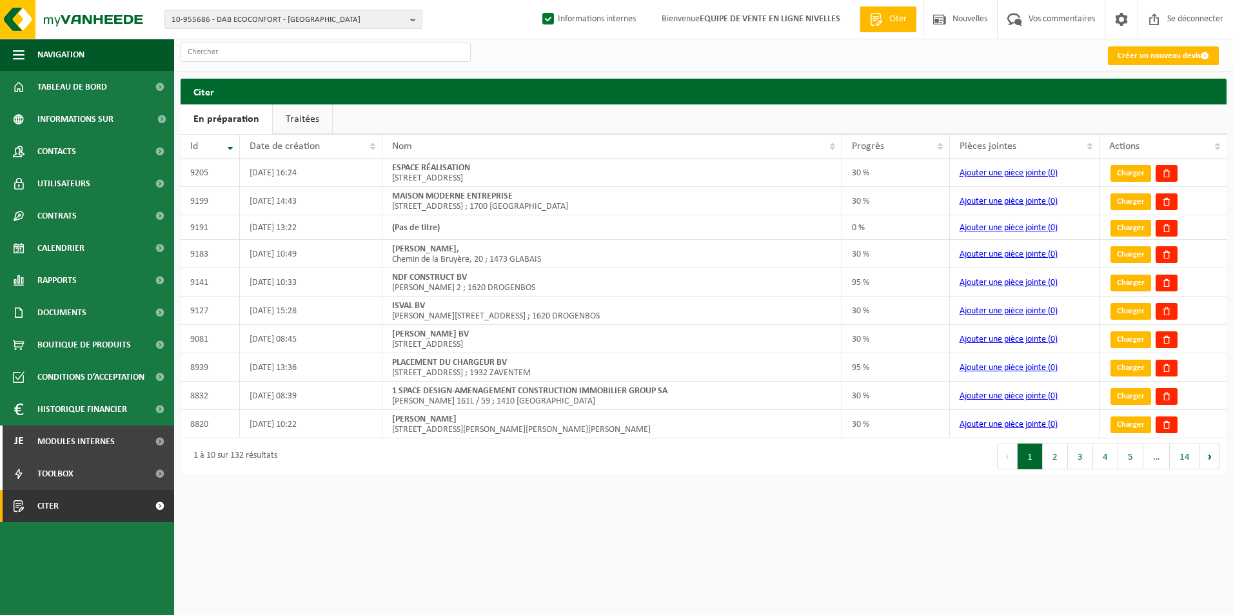
click at [308, 125] on link "Traitées" at bounding box center [302, 119] width 59 height 30
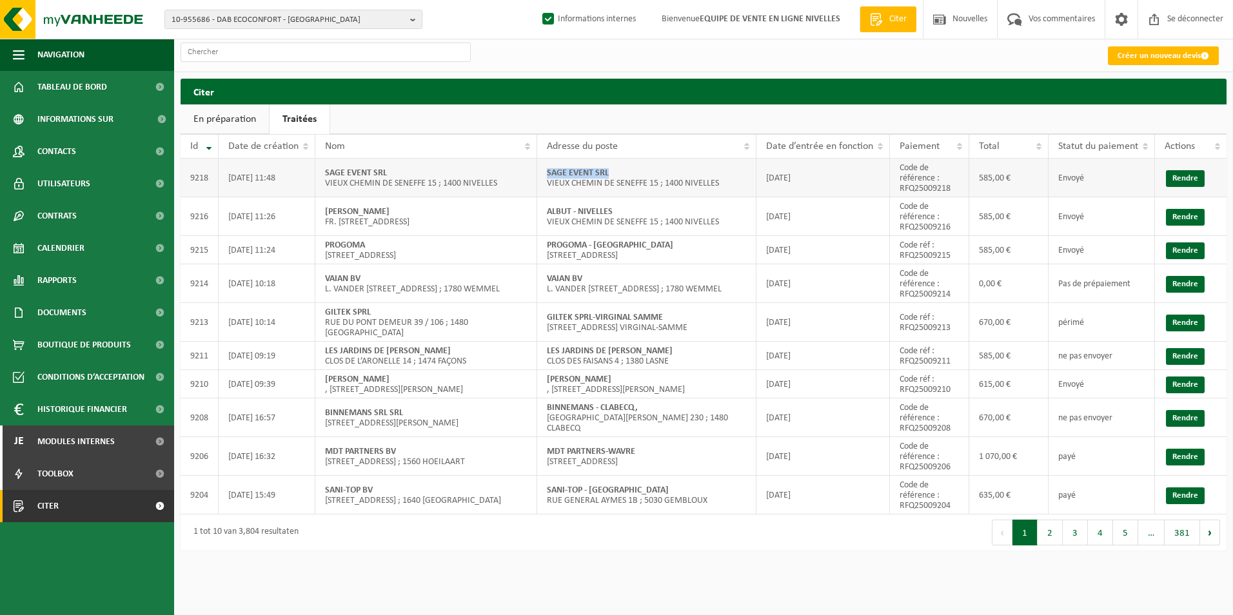
drag, startPoint x: 542, startPoint y: 172, endPoint x: 656, endPoint y: 169, distance: 114.8
click at [656, 169] on td "SAGE EVENT SRL VIEUX CHEMIN DE SENEFFE 15 ; 1400 NIVELLES" at bounding box center [646, 178] width 219 height 39
copy strong "SAGE EVENT SRL"
